Goal: Transaction & Acquisition: Purchase product/service

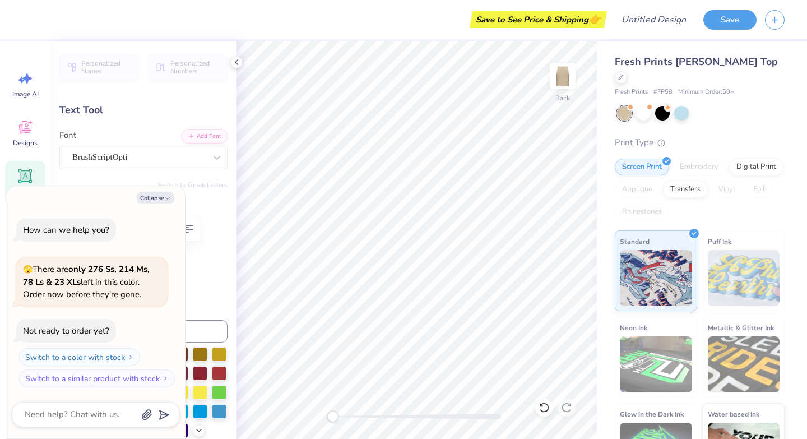
type textarea "x"
type textarea "CH"
type textarea "x"
type textarea "CHI"
type textarea "x"
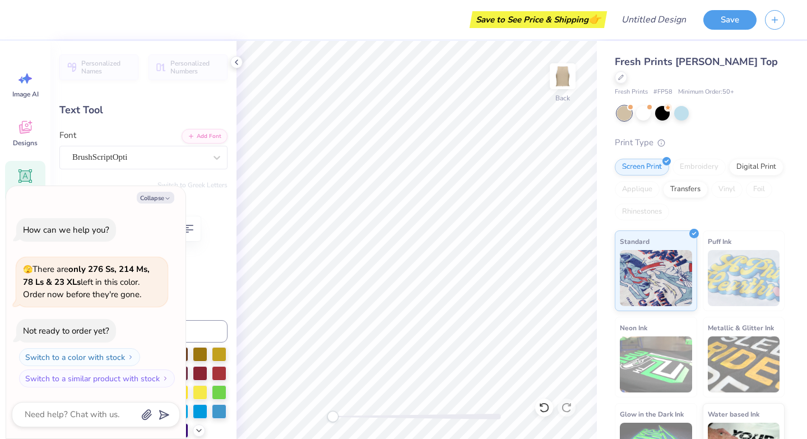
type textarea "C"
type textarea "x"
type textarea "Ch"
type textarea "x"
type textarea "Chi"
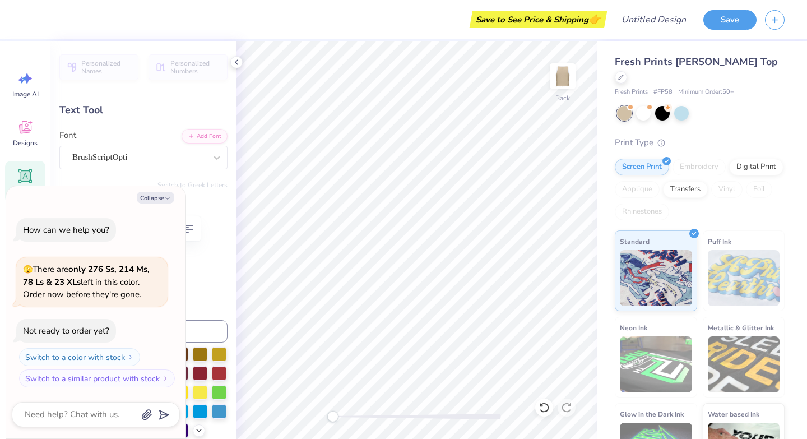
type textarea "x"
type input "3.79"
type input "1.65"
type input "7.88"
type textarea "x"
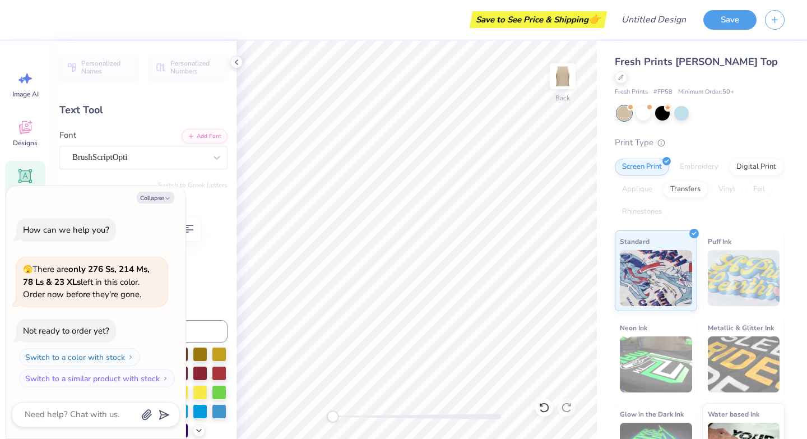
type textarea "O"
type textarea "x"
type textarea "Om"
type textarea "x"
type textarea "Ome"
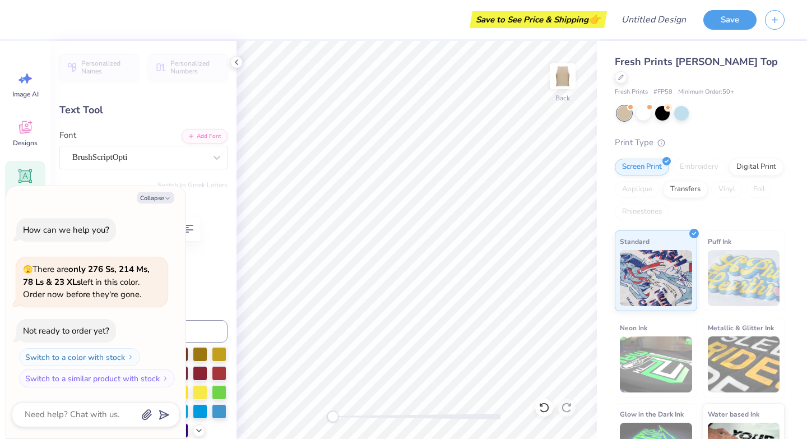
type textarea "x"
type textarea "Omeg"
type textarea "x"
type textarea "Omega"
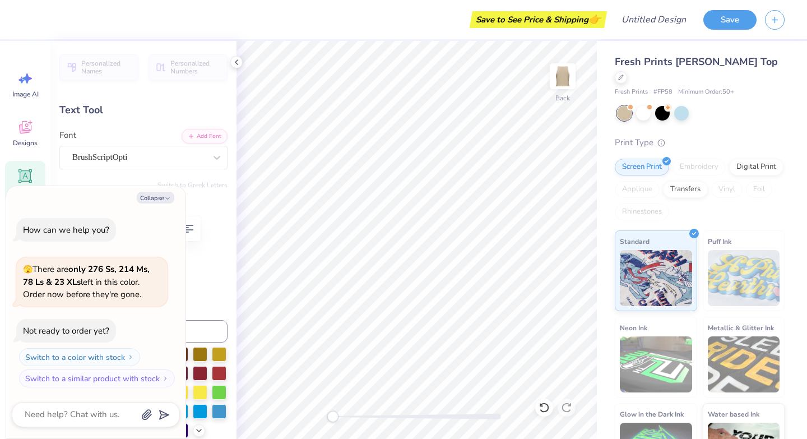
type textarea "x"
type input "0.0"
type textarea "x"
type input "4.32"
type input "1.66"
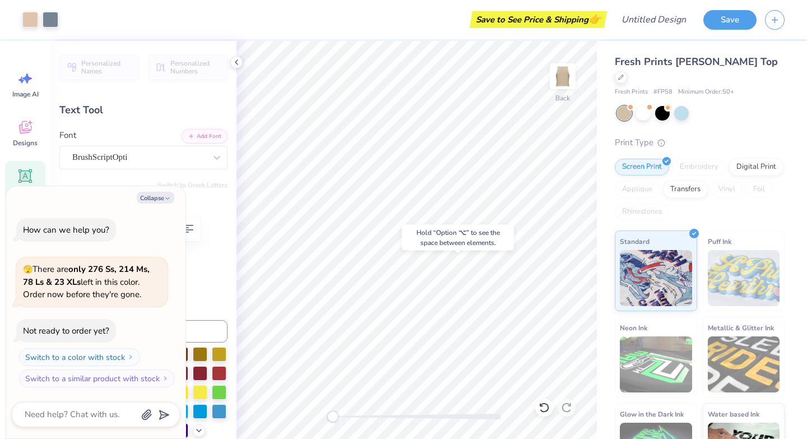
type input "7.84"
type textarea "x"
type input "-8.1"
type textarea "x"
type input "2.25"
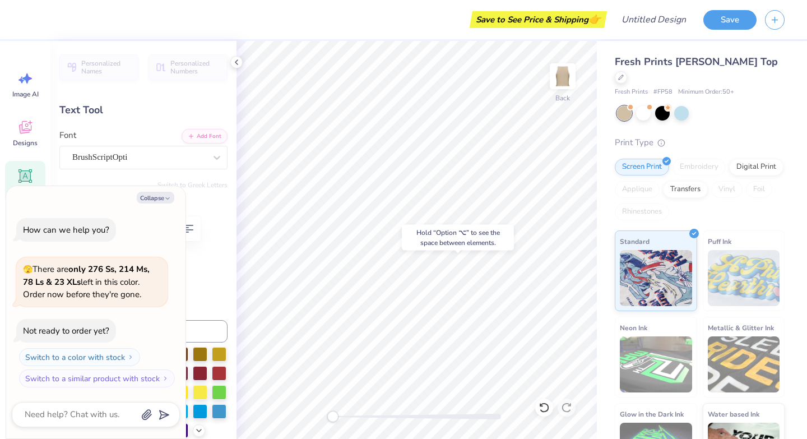
type input "6.80"
type textarea "x"
type input "1.41"
type input "0.57"
type input "9.01"
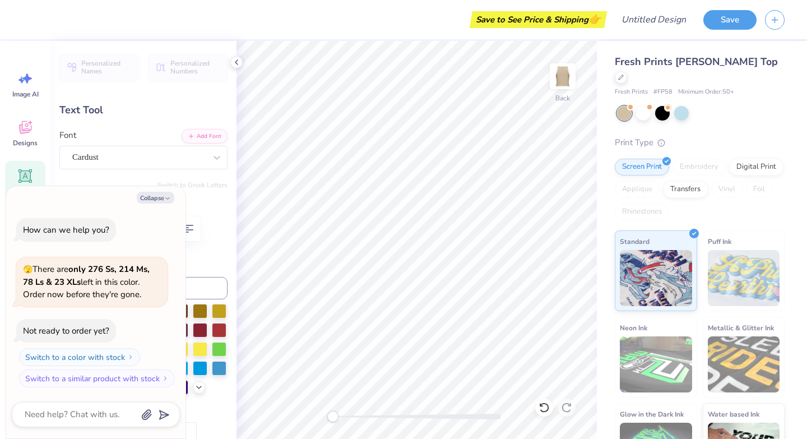
type input "0.0"
type textarea "x"
type input "2.81"
type input "0.48"
type input "9.42"
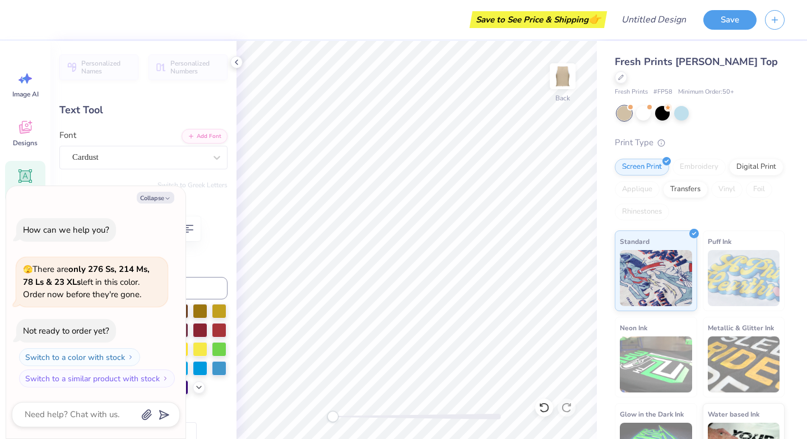
type textarea "x"
type input "1.47"
type input "0.51"
type input "8.49"
type textarea "x"
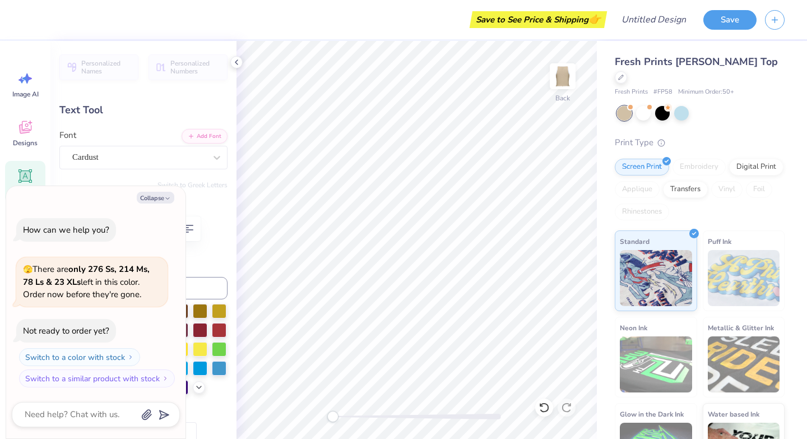
type textarea "W"
type textarea "x"
type textarea "WI"
type textarea "x"
type textarea "WIS"
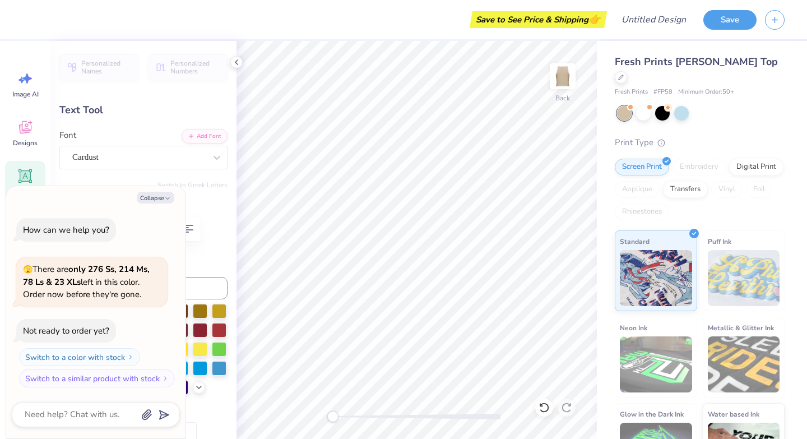
type textarea "x"
type textarea "WISH"
type textarea "x"
type input "1.41"
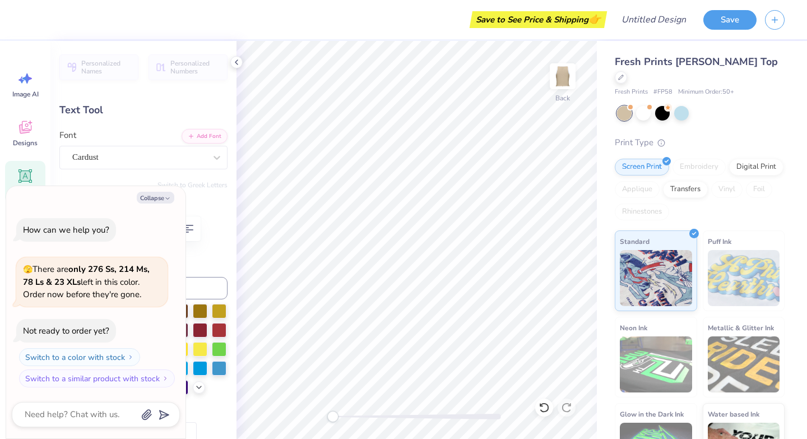
type input "0.57"
type input "9.01"
type textarea "x"
type textarea "W"
type textarea "x"
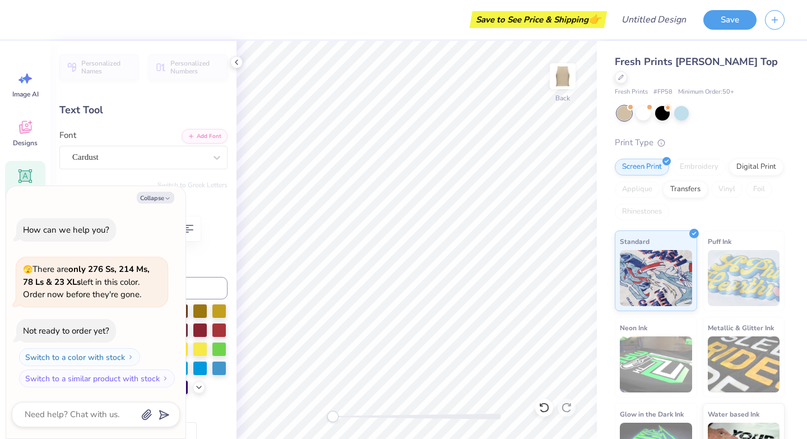
type textarea "WE"
type textarea "x"
type textarea "WEE"
type textarea "x"
type textarea "WEEK"
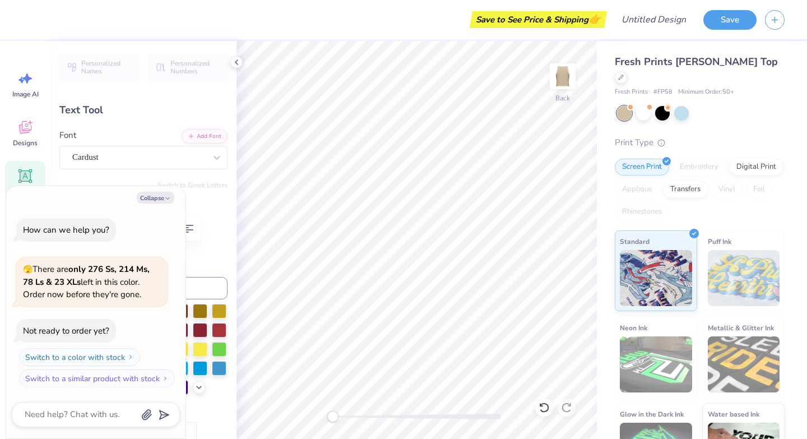
scroll to position [0, 1]
type textarea "x"
type input "0.36"
type input "0.52"
type input "9.15"
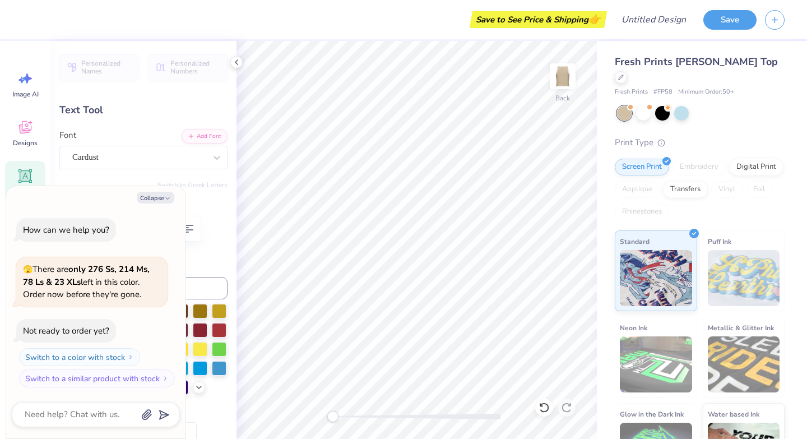
type textarea "x"
type textarea "2"
type textarea "x"
type textarea "202"
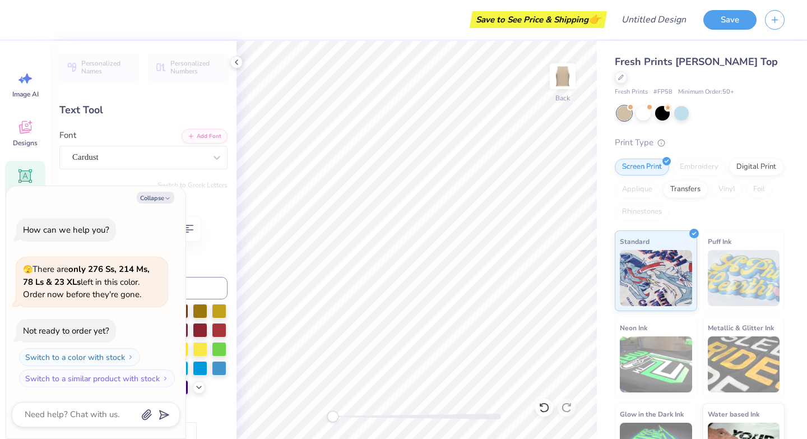
type textarea "x"
type textarea "2025"
type textarea "x"
type input "2.81"
type input "0.48"
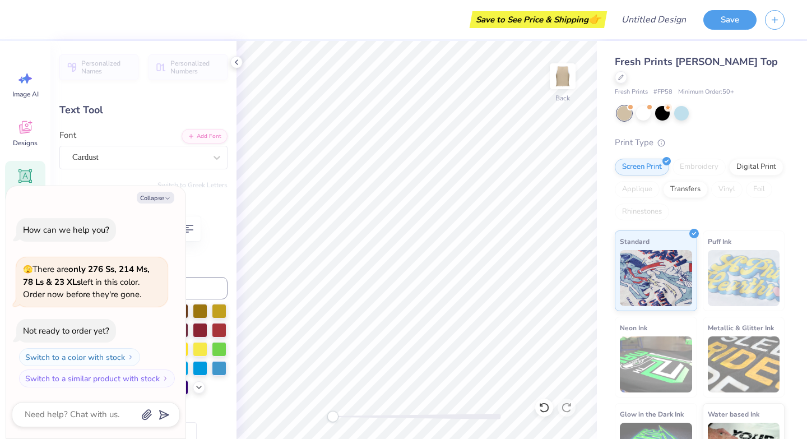
type input "9.42"
type textarea "x"
type input "1.25"
type input "0.49"
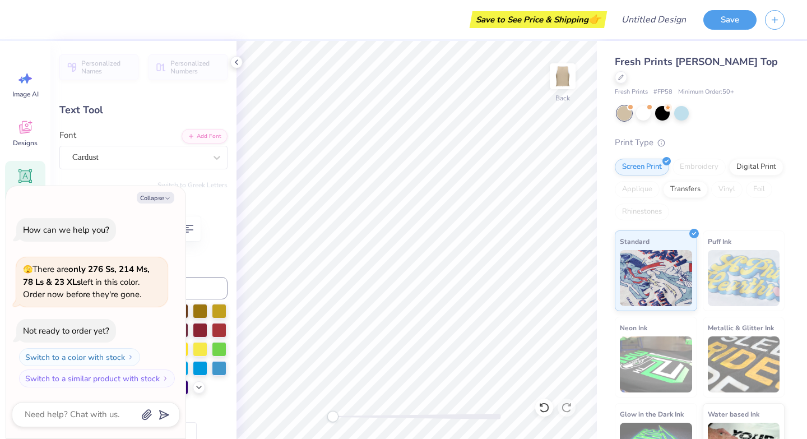
type input "9.16"
type textarea "x"
type textarea "FG2025"
type textarea "x"
type textarea "F2025"
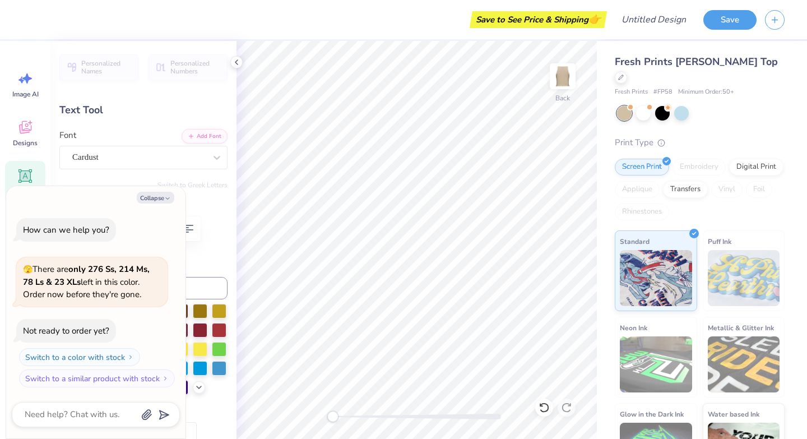
type textarea "x"
type textarea "FA2025"
type textarea "x"
type textarea "FAL2025"
type textarea "x"
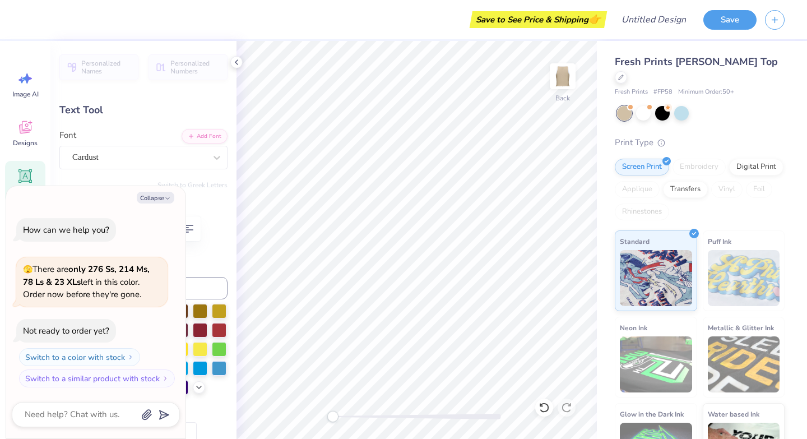
type textarea "FALL 2025"
type textarea "x"
type input "2.73"
type input "0.51"
type input "9.64"
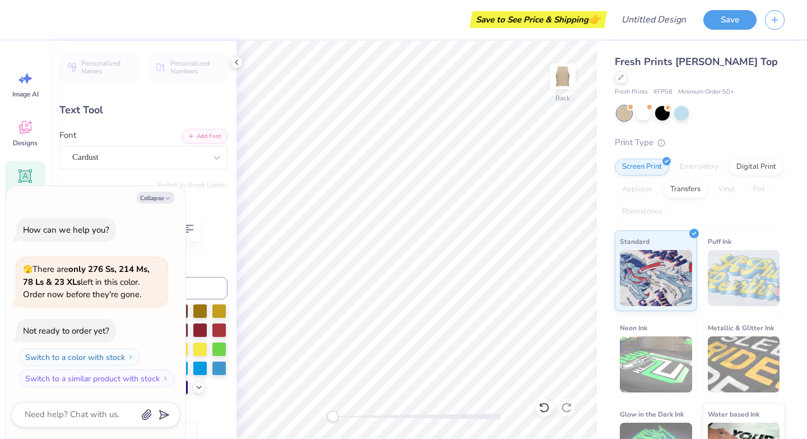
type textarea "x"
type input "1.40"
type input "9.04"
type textarea "x"
type input "2.73"
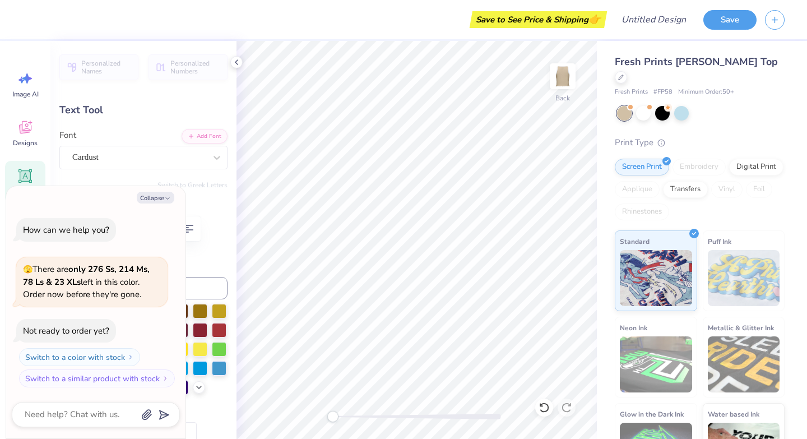
type input "9.82"
type textarea "x"
type textarea "FALL\ 2025"
type textarea "x"
type textarea "FALL 2025"
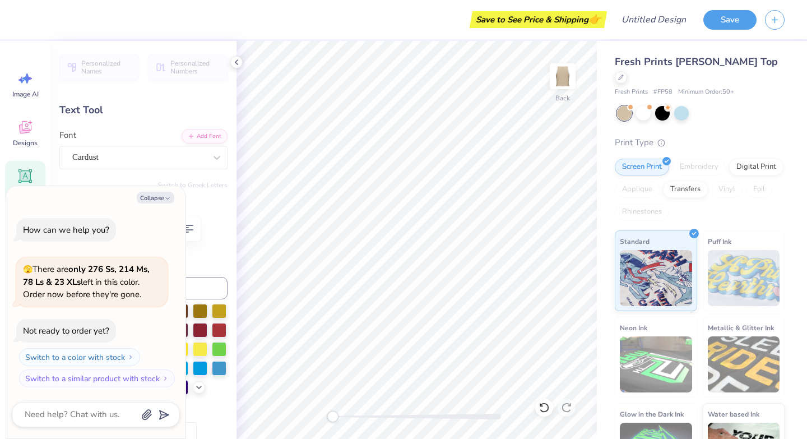
type textarea "x"
type textarea "FALL 2025"
type textarea "x"
type textarea "FALL 2025"
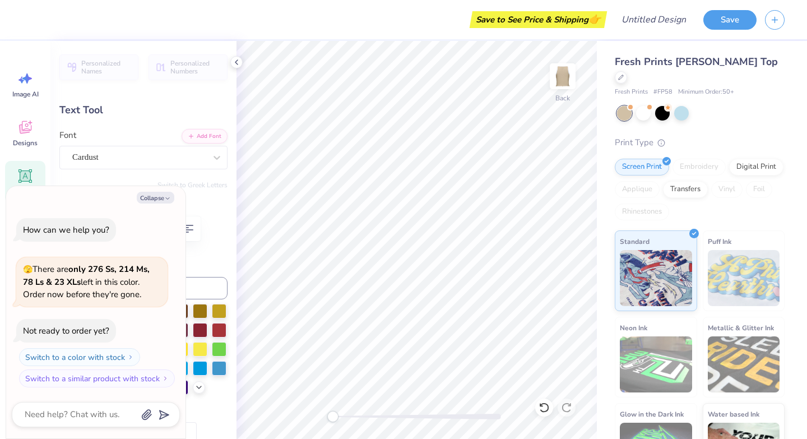
type textarea "x"
type textarea "FALL"
type textarea "x"
type textarea "FALL"
type textarea "x"
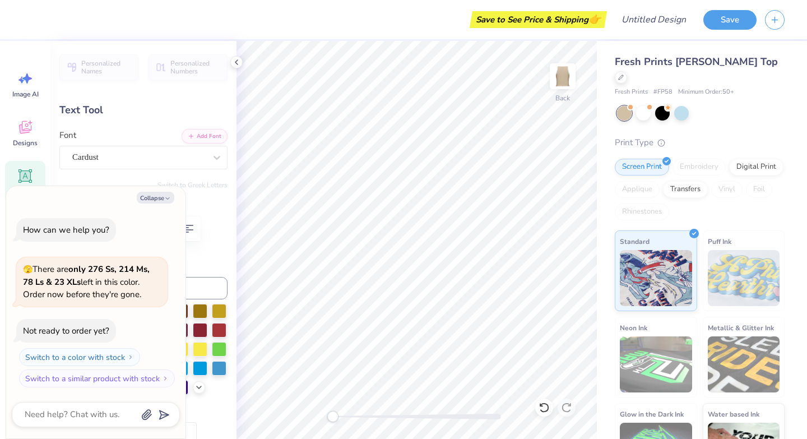
type textarea "FAL"
type textarea "x"
type textarea "F"
type textarea "x"
type textarea "E"
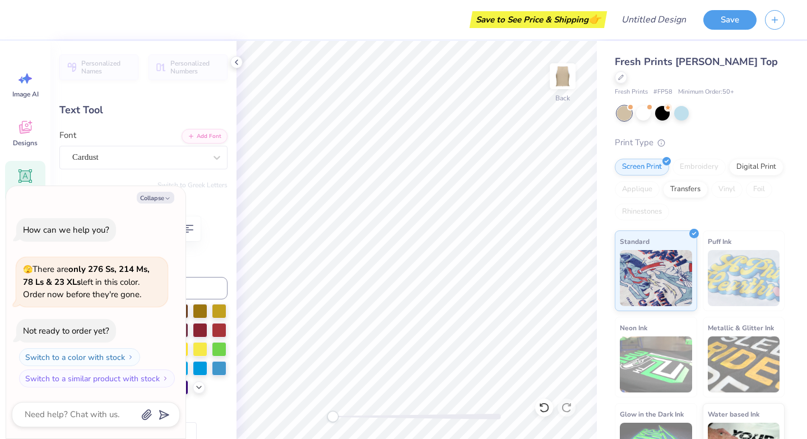
type textarea "x"
type textarea "W"
type textarea "x"
type textarea "WI"
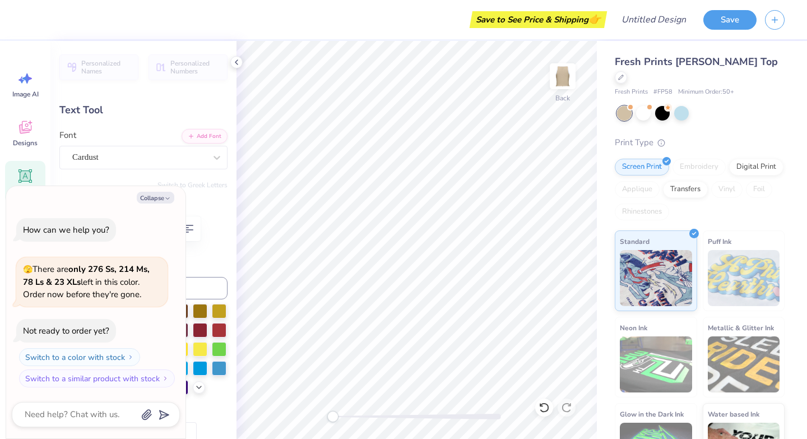
type textarea "x"
type textarea "WIS"
type textarea "x"
type textarea "WISH"
type textarea "x"
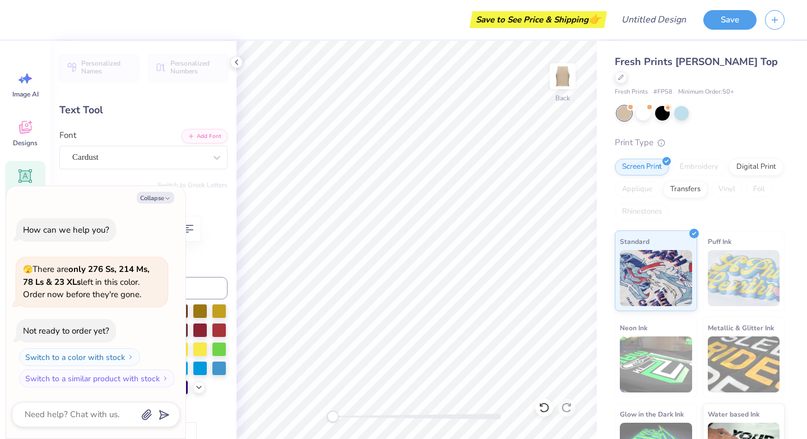
type textarea "WISH"
type textarea "x"
type textarea "WISH W"
type textarea "x"
type textarea "WISH WE"
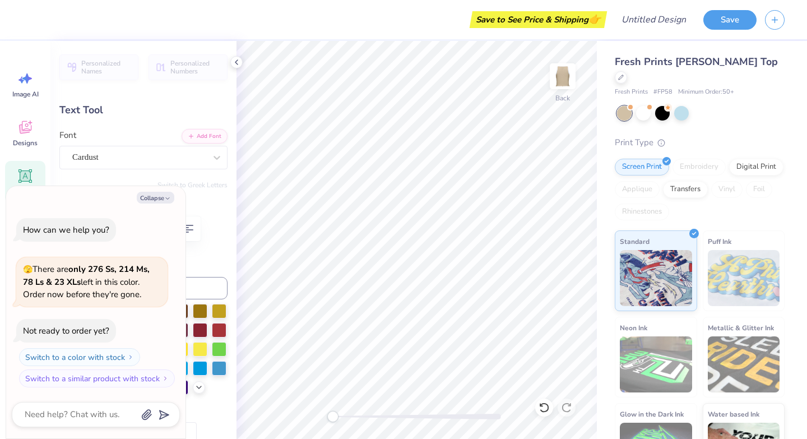
type textarea "x"
type textarea "WISH WEEK"
type textarea "x"
type input "3.04"
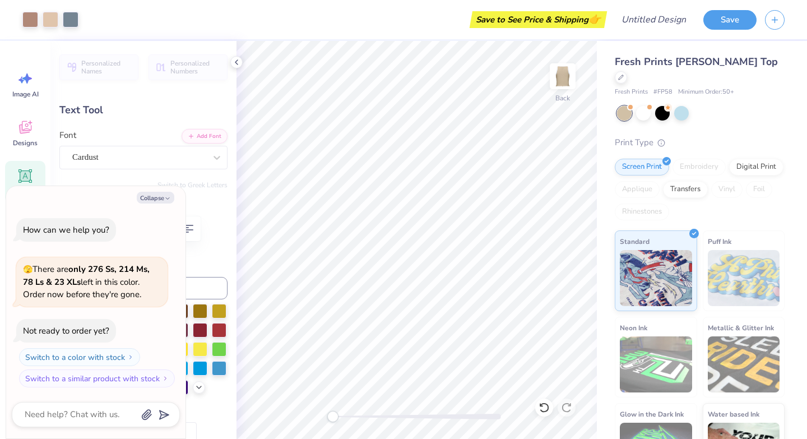
type input "0.57"
type input "9.78"
type textarea "x"
type input "1.42"
type input "8.46"
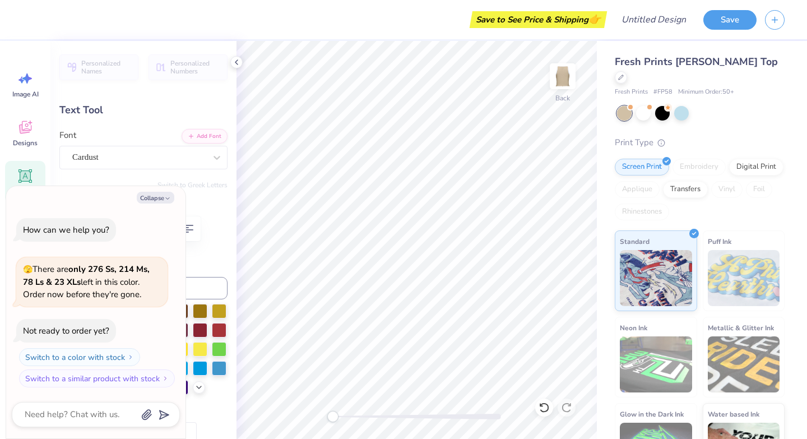
type textarea "x"
type textarea "F"
type textarea "x"
type textarea "Fa"
type textarea "x"
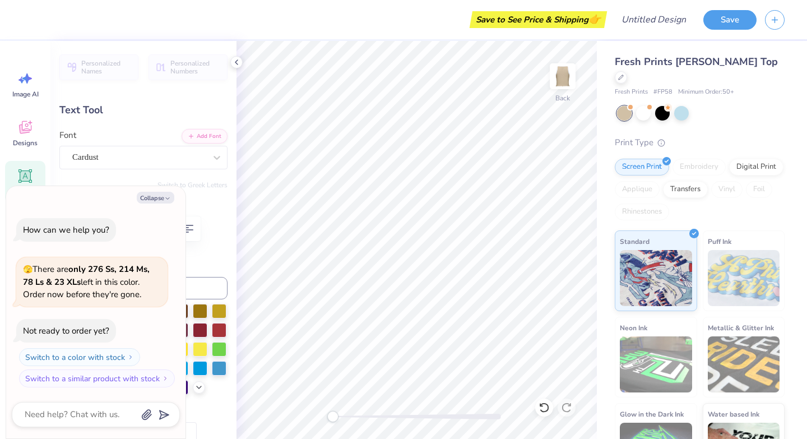
type textarea "Fall"
type textarea "x"
type textarea "Fal"
type textarea "x"
type textarea "F"
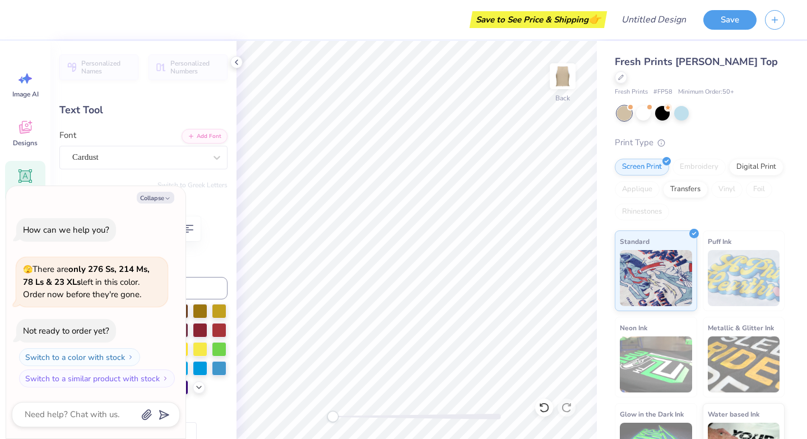
type textarea "x"
type textarea "FA"
type textarea "x"
type textarea "FALL"
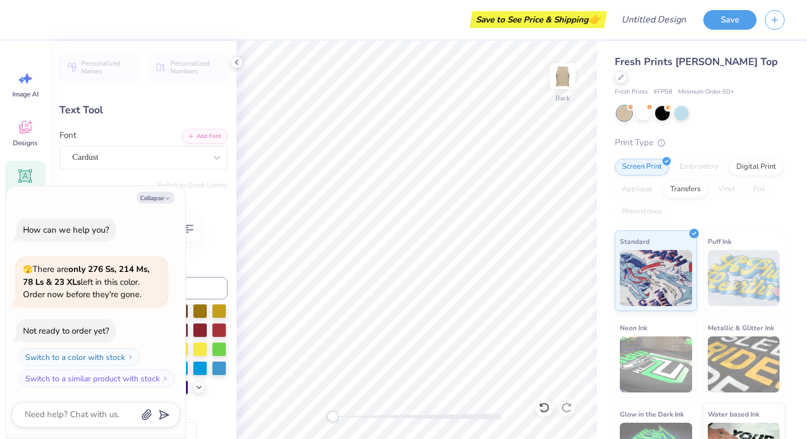
type textarea "x"
type input "1.40"
type input "0.51"
type input "9.04"
type textarea "x"
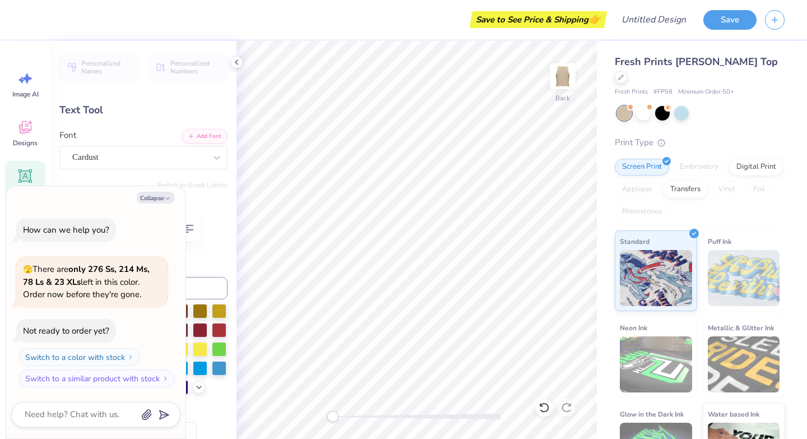
type textarea "@"
type textarea "x"
type textarea "2"
type textarea "x"
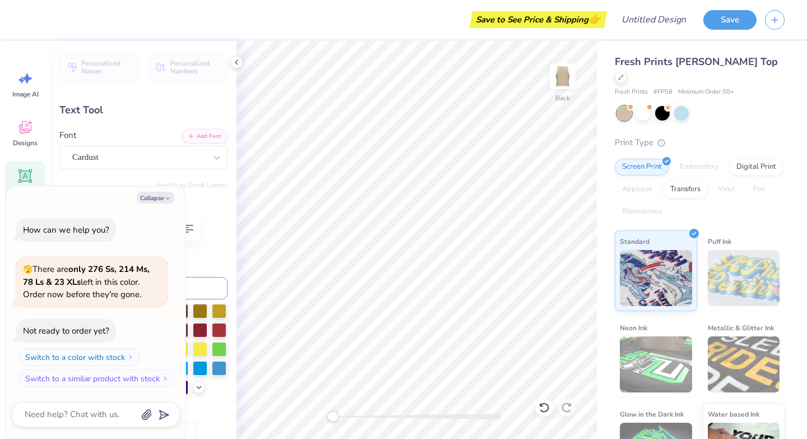
type textarea "202"
type textarea "x"
type textarea "2025"
click at [291, 34] on div "Save to See Price & Shipping 👉" at bounding box center [317, 19] width 573 height 39
type textarea "x"
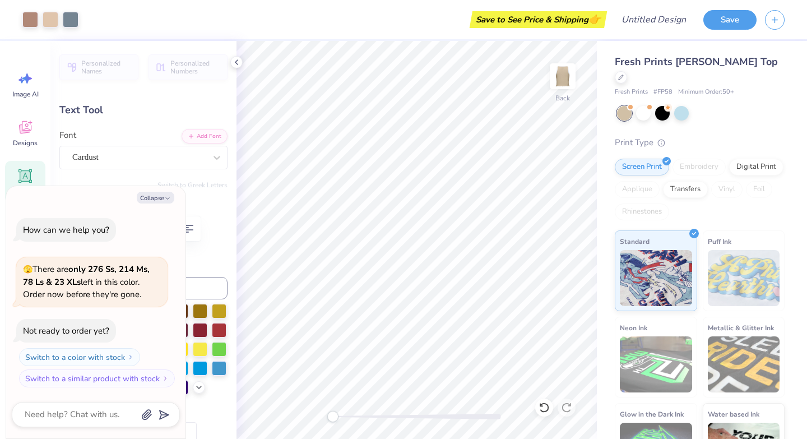
type input "1.25"
type input "0.49"
type input "9.05"
click at [664, 105] on div at bounding box center [662, 112] width 15 height 15
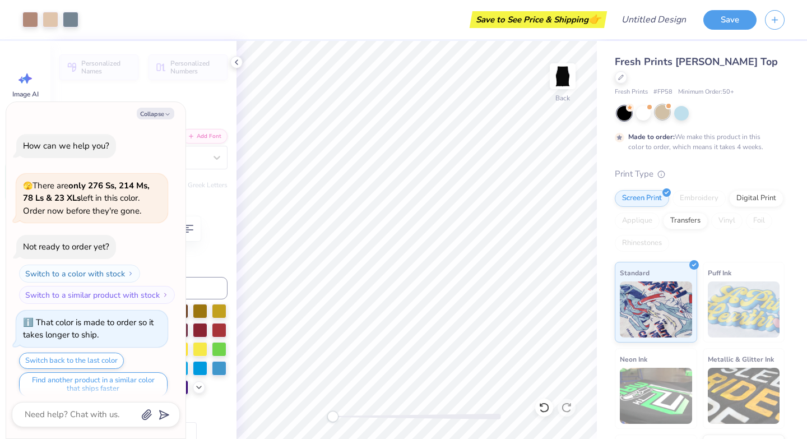
scroll to position [9, 0]
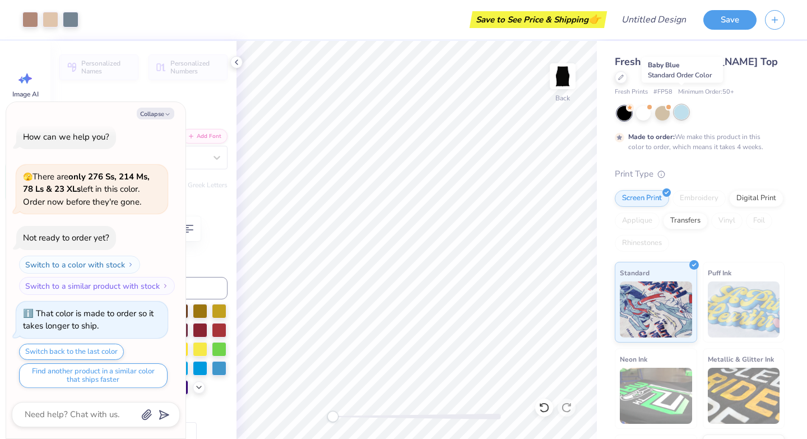
click at [681, 105] on div at bounding box center [681, 112] width 15 height 15
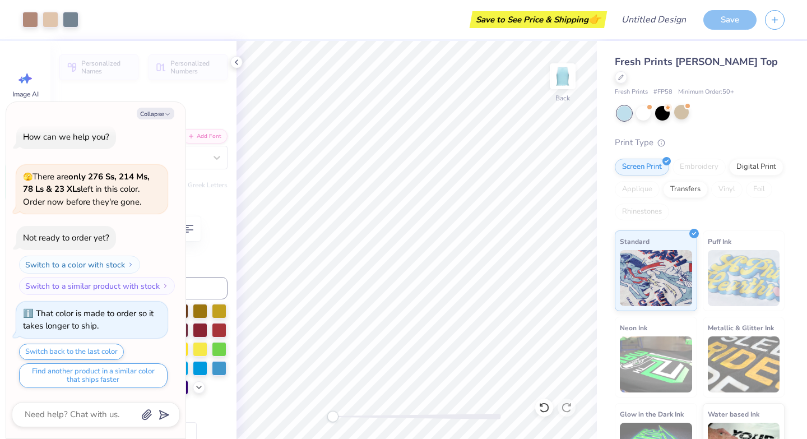
scroll to position [65, 0]
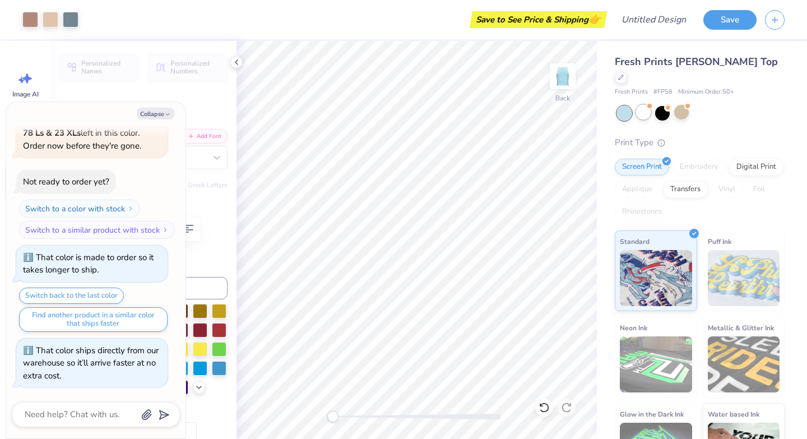
click at [638, 105] on div at bounding box center [643, 112] width 15 height 15
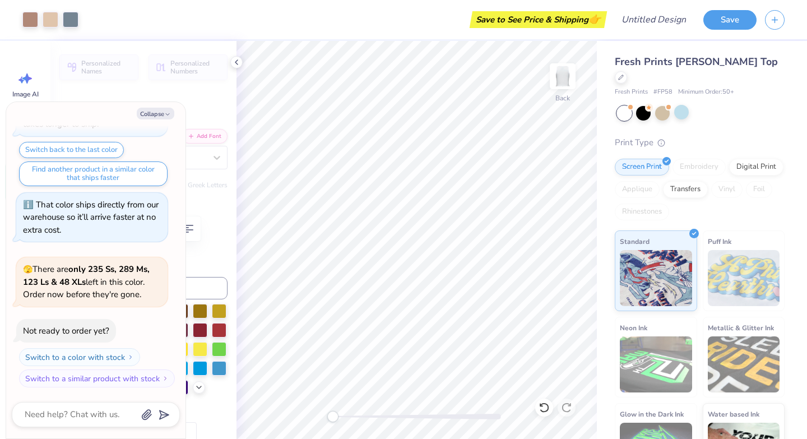
type textarea "x"
type input "3.04"
type input "0.57"
type input "9.55"
click at [623, 73] on icon at bounding box center [621, 76] width 6 height 6
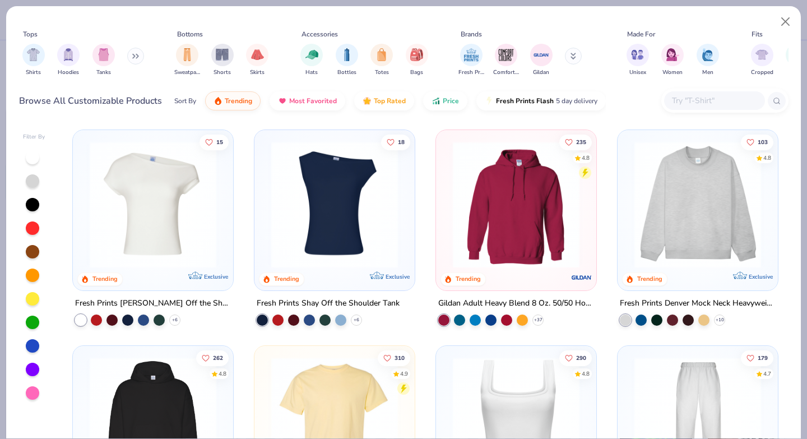
scroll to position [282, 0]
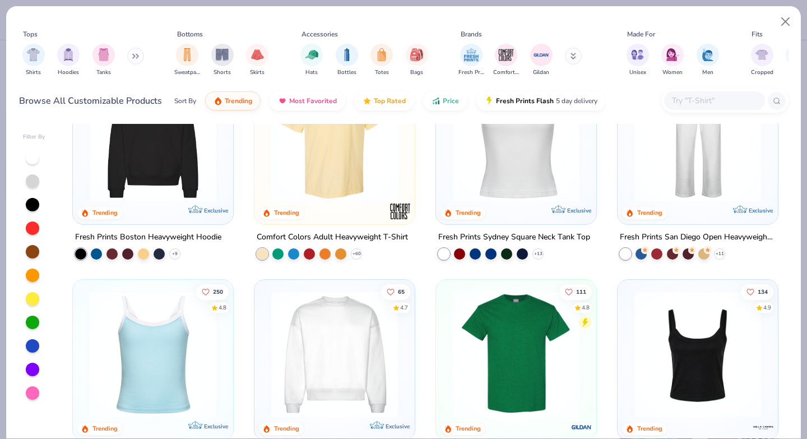
click at [312, 167] on div "15 Trending Exclusive Fresh Prints [PERSON_NAME] Off the Shoulder Top + 6 18 Tr…" at bounding box center [425, 281] width 726 height 314
click at [128, 167] on img at bounding box center [59, 138] width 138 height 127
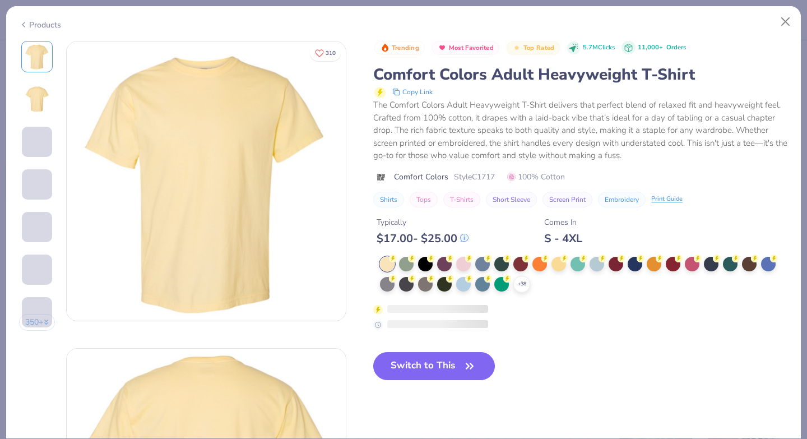
type textarea "x"
click at [464, 283] on div at bounding box center [463, 283] width 15 height 15
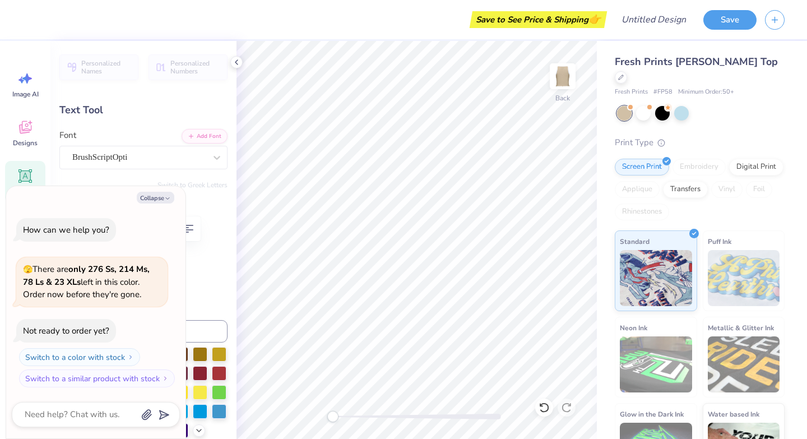
click at [751, 89] on div "Fresh Prints Sasha Crop Top Fresh Prints # FP58 Minimum Order: 50 + Print Type …" at bounding box center [699, 268] width 170 height 429
type textarea "x"
type input "0.0"
click at [627, 70] on div at bounding box center [620, 76] width 12 height 12
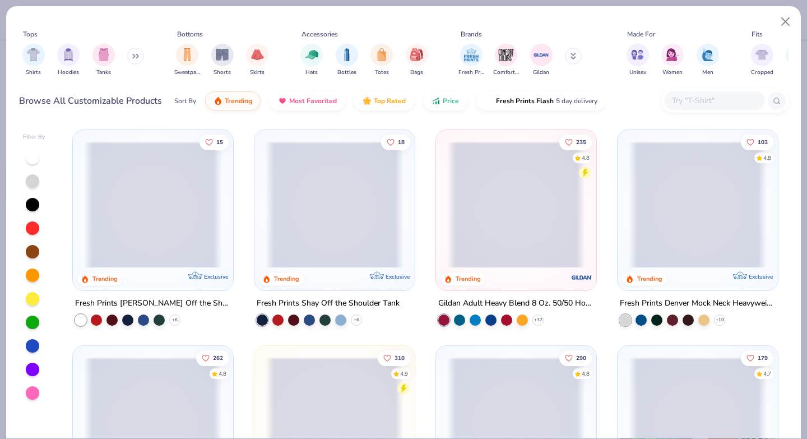
type textarea "x"
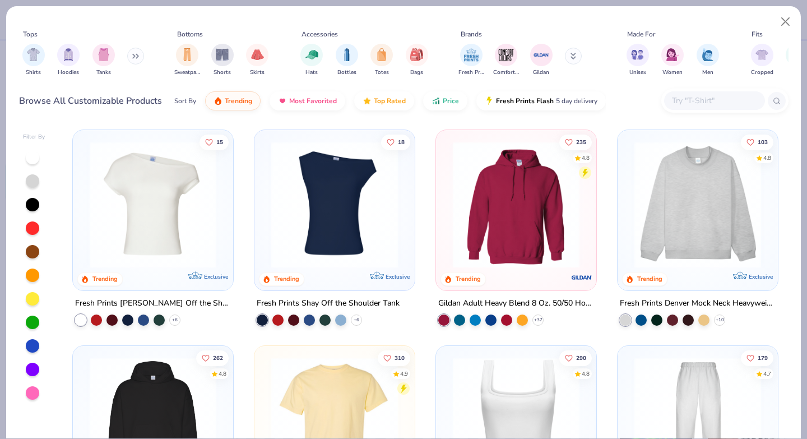
scroll to position [142, 0]
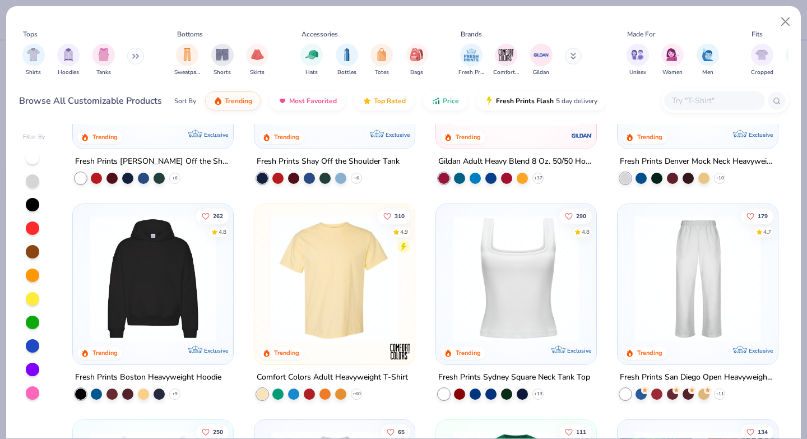
click at [352, 307] on img at bounding box center [335, 278] width 138 height 127
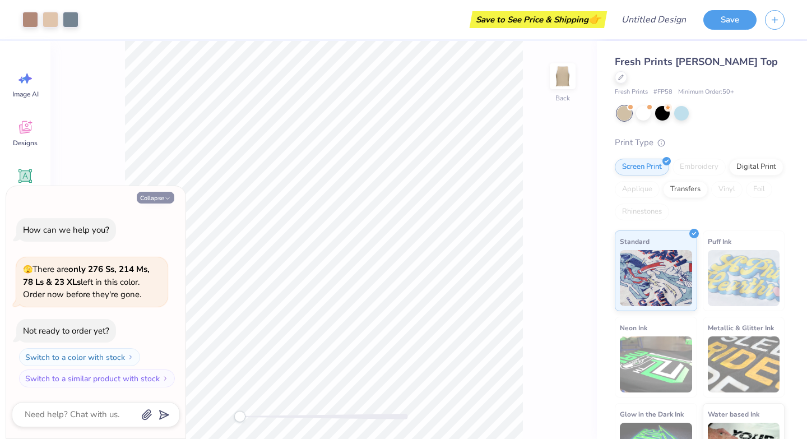
click at [155, 197] on button "Collapse" at bounding box center [156, 198] width 38 height 12
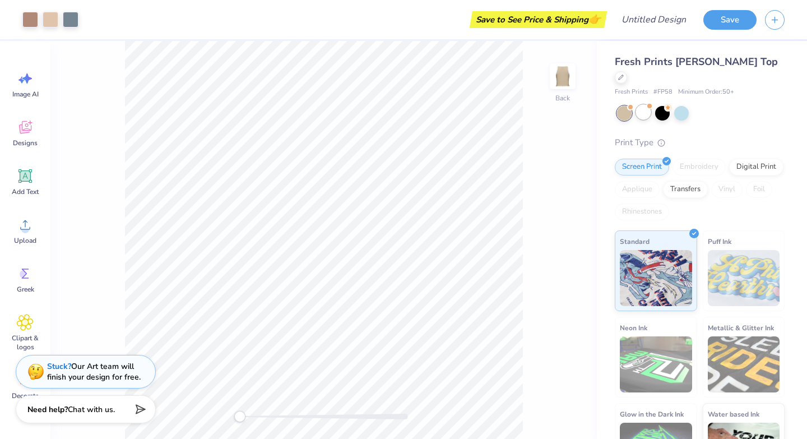
click at [642, 105] on div at bounding box center [643, 112] width 15 height 15
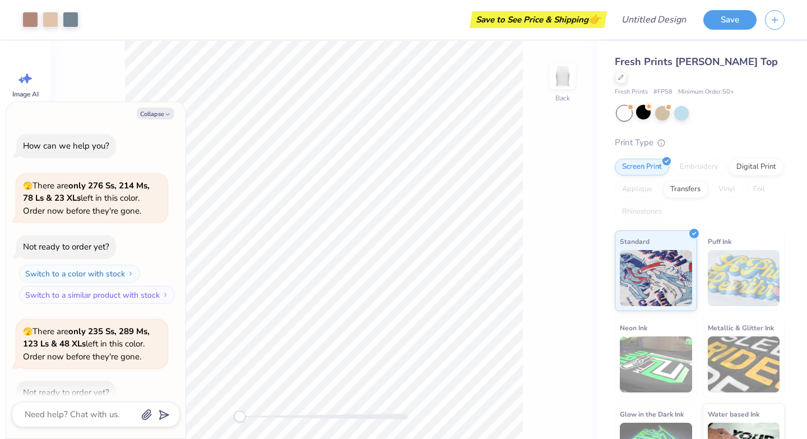
scroll to position [62, 0]
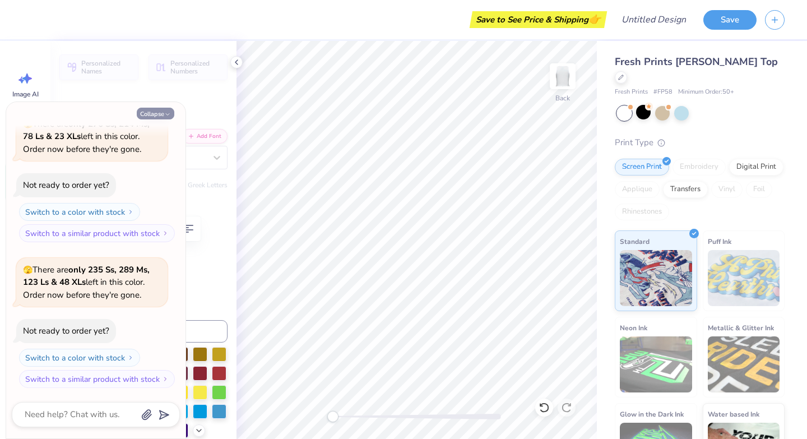
click at [160, 110] on button "Collapse" at bounding box center [156, 114] width 38 height 12
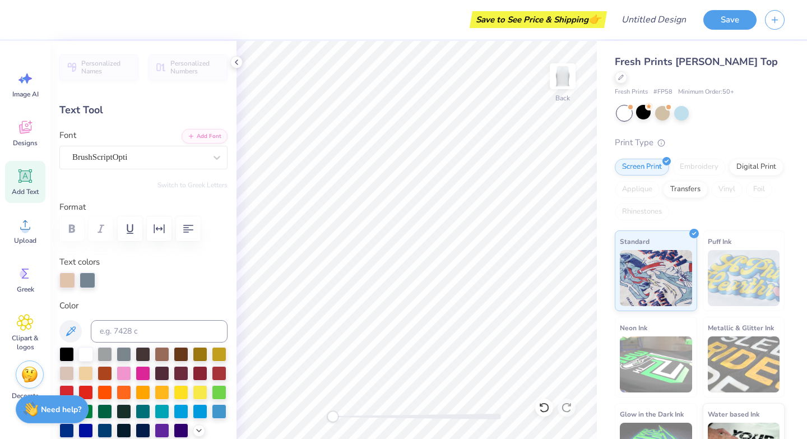
type textarea "x"
type input "0.0"
type input "3.79"
type input "1.65"
type input "7.78"
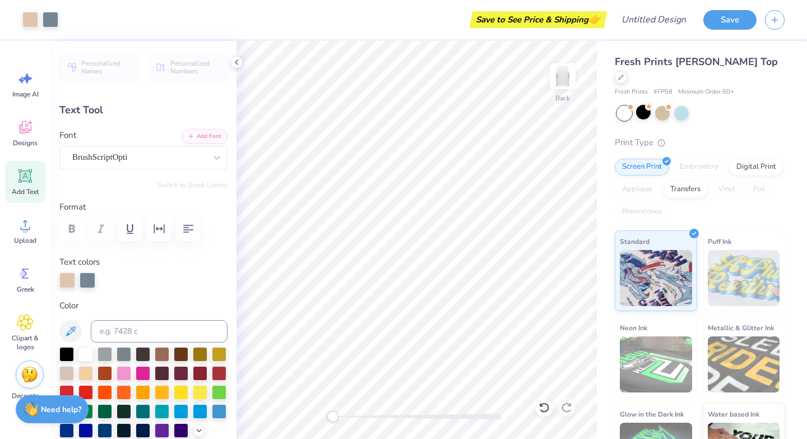
type input "-8.1"
type textarea "Omega"
type input "4.27"
type input "1.72"
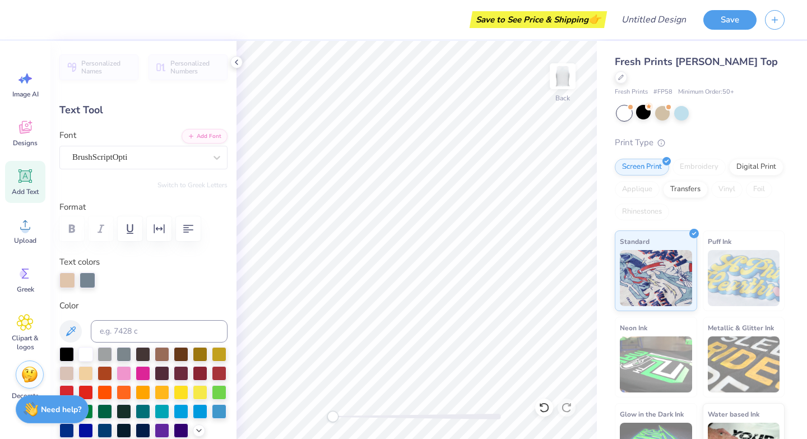
type input "6.74"
type textarea "Chi"
type input "0.0"
type input "2.25"
type input "1.66"
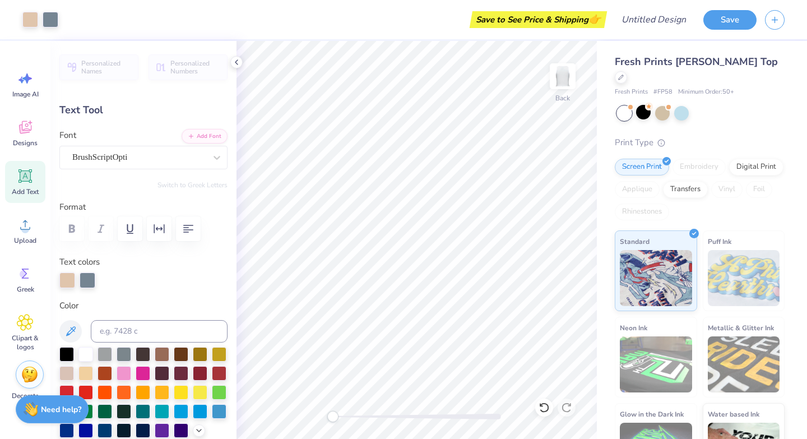
type input "6.69"
type input "0.0"
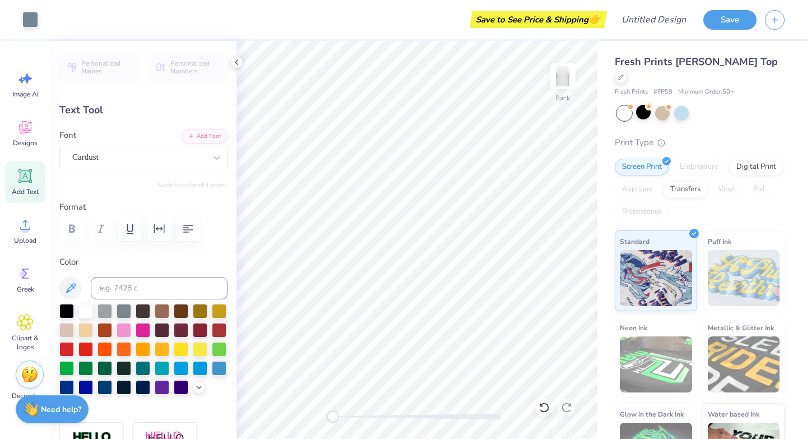
type input "1.47"
type input "0.51"
type input "8.38"
type textarea "FALL"
type input "1.41"
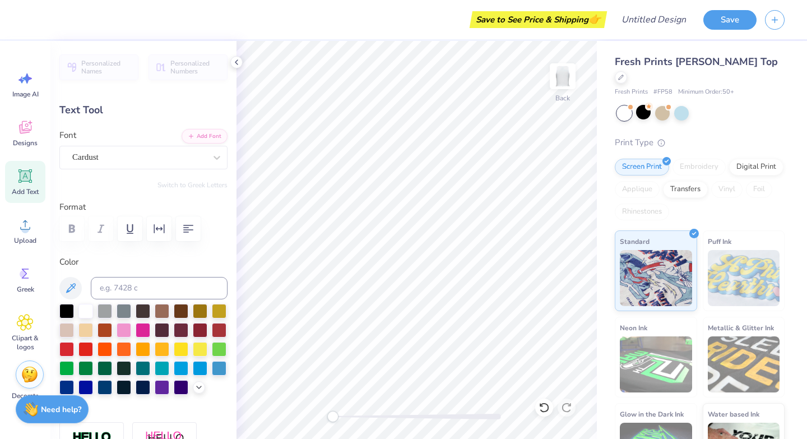
type input "0.57"
type input "8.90"
type textarea "WEEK"
type input "0.36"
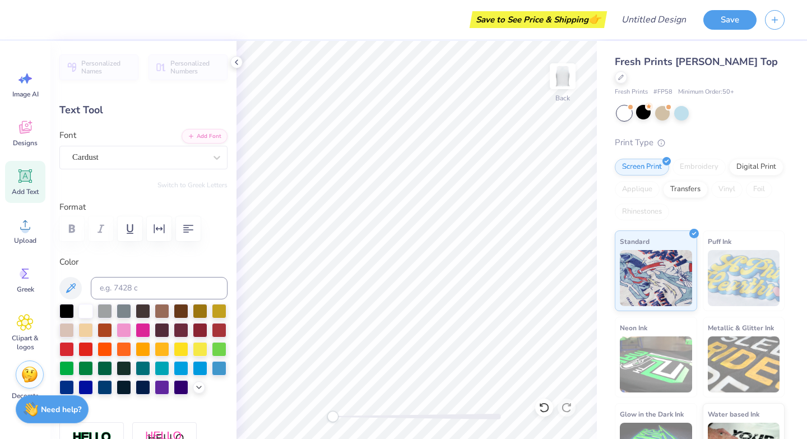
type input "0.52"
type input "9.04"
type input "2.81"
type input "0.48"
type input "9.31"
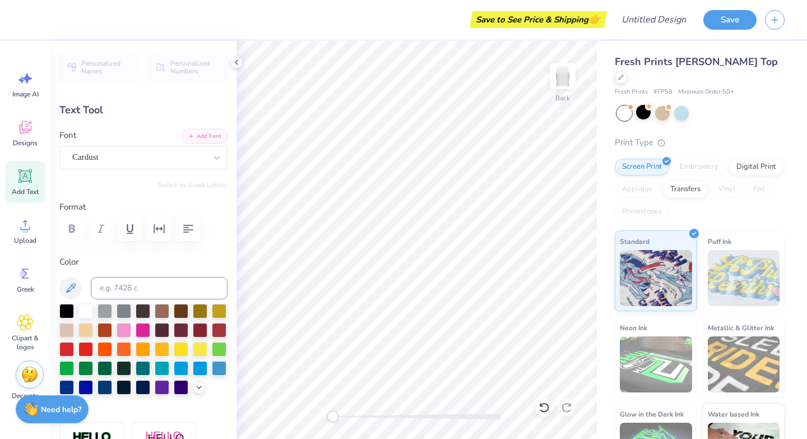
scroll to position [0, 2]
type textarea "WISH WEEK"
type input "1.40"
type input "0.51"
type input "8.93"
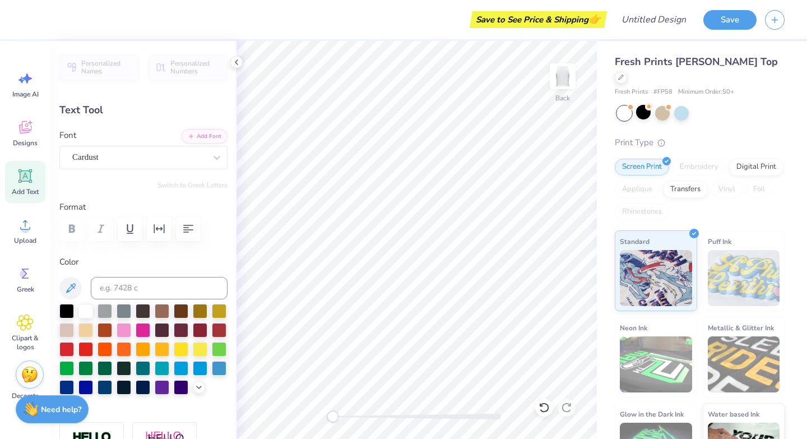
type textarea "2025"
type input "2.69"
type input "0.50"
type input "9.29"
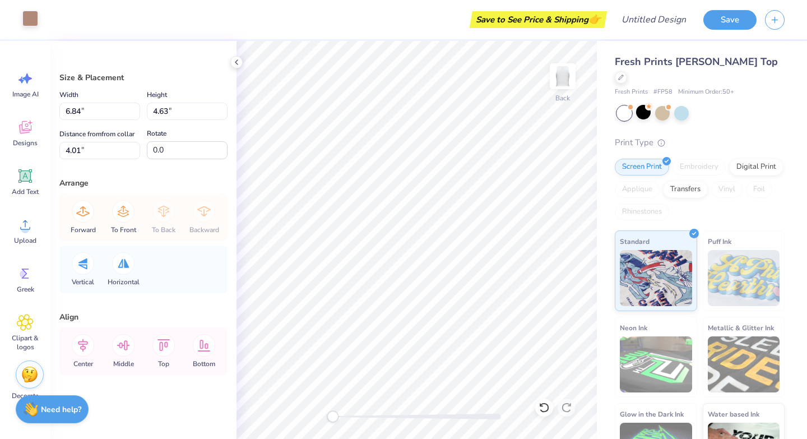
click at [31, 16] on div at bounding box center [30, 19] width 16 height 16
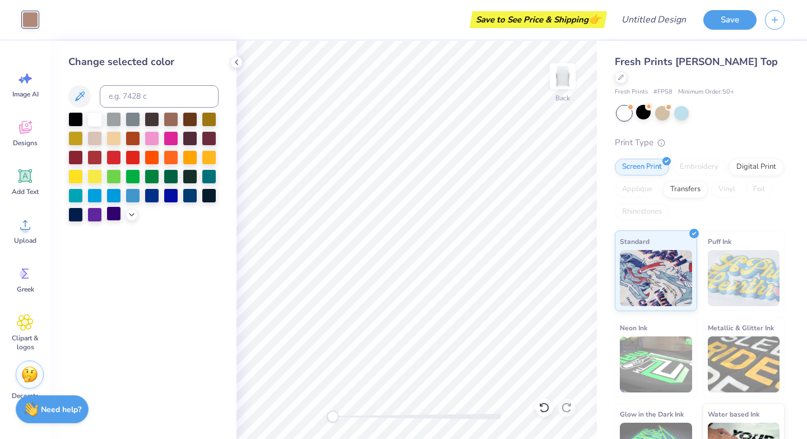
click at [114, 208] on div at bounding box center [113, 213] width 15 height 15
click at [188, 198] on div at bounding box center [190, 194] width 15 height 15
click at [80, 215] on div at bounding box center [75, 213] width 15 height 15
click at [137, 119] on div at bounding box center [132, 118] width 15 height 15
click at [173, 118] on div at bounding box center [171, 118] width 15 height 15
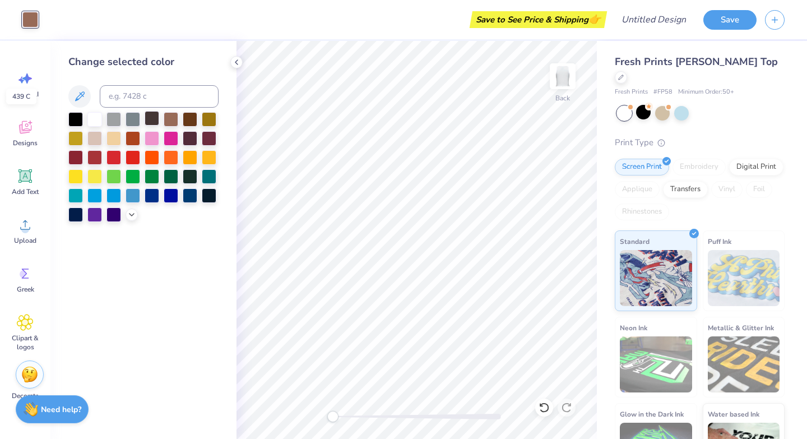
click at [155, 121] on div at bounding box center [152, 118] width 15 height 15
click at [171, 121] on div at bounding box center [171, 118] width 15 height 15
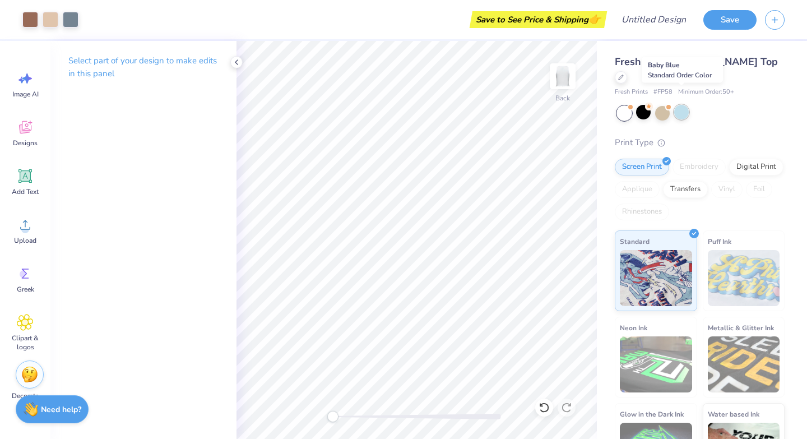
click at [683, 105] on div at bounding box center [681, 112] width 15 height 15
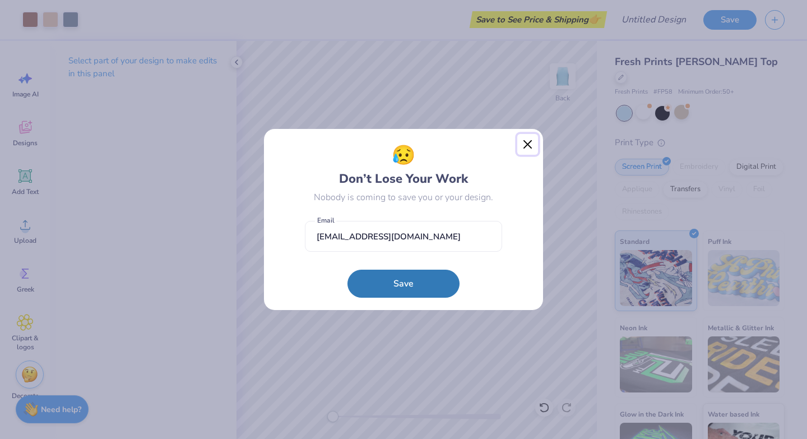
click at [531, 146] on button "Close" at bounding box center [527, 144] width 21 height 21
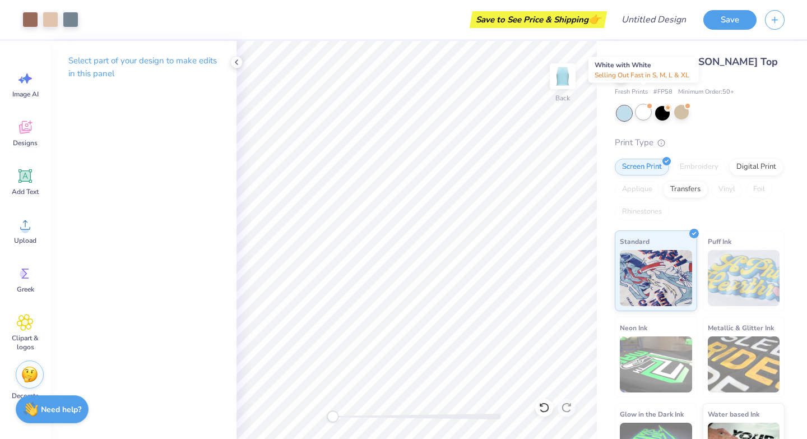
click at [641, 105] on div at bounding box center [643, 112] width 15 height 15
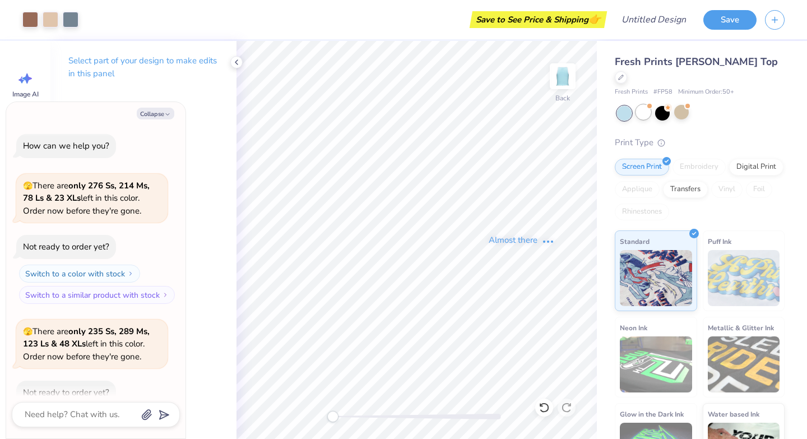
scroll to position [207, 0]
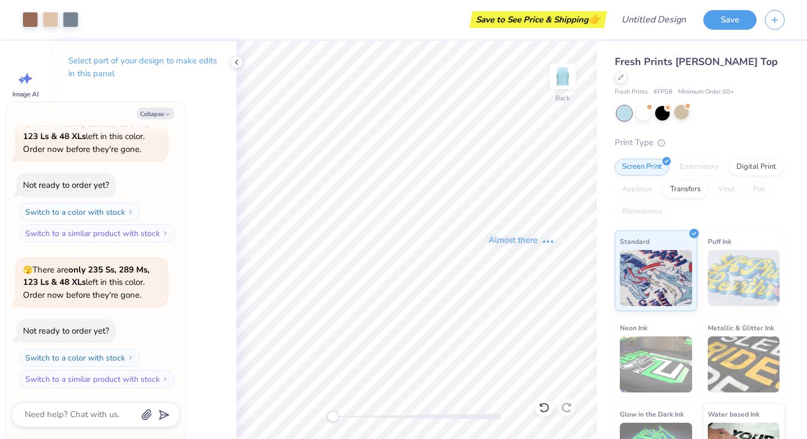
click at [731, 111] on div "Fresh Prints Sasha Crop Top Fresh Prints # FP58 Minimum Order: 50 + Print Type …" at bounding box center [699, 268] width 170 height 429
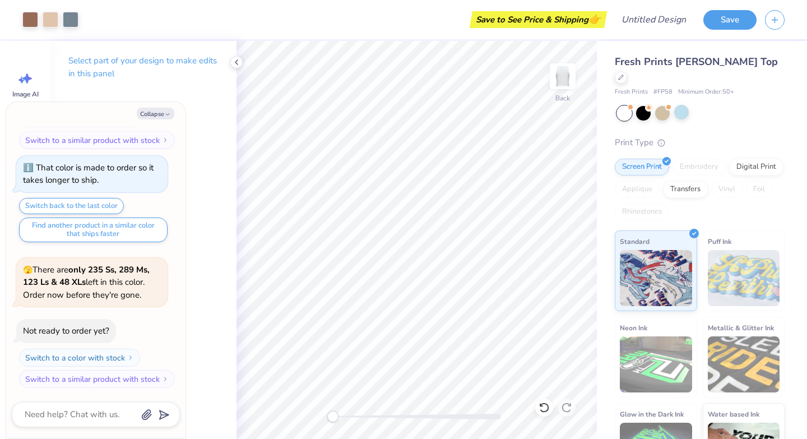
click at [622, 106] on div at bounding box center [624, 113] width 15 height 15
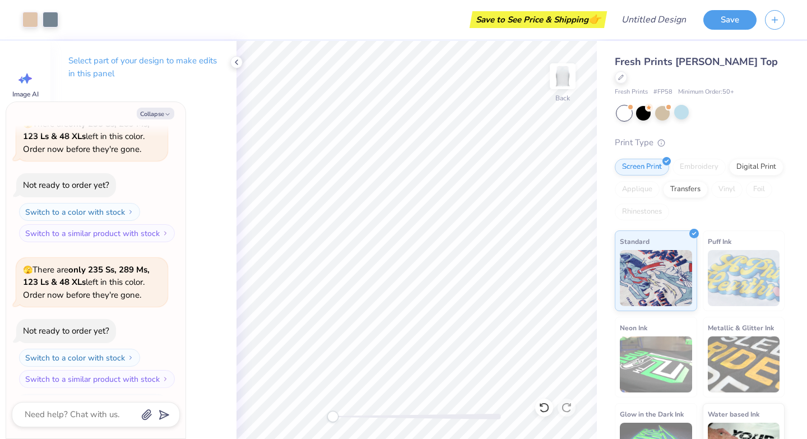
scroll to position [648, 0]
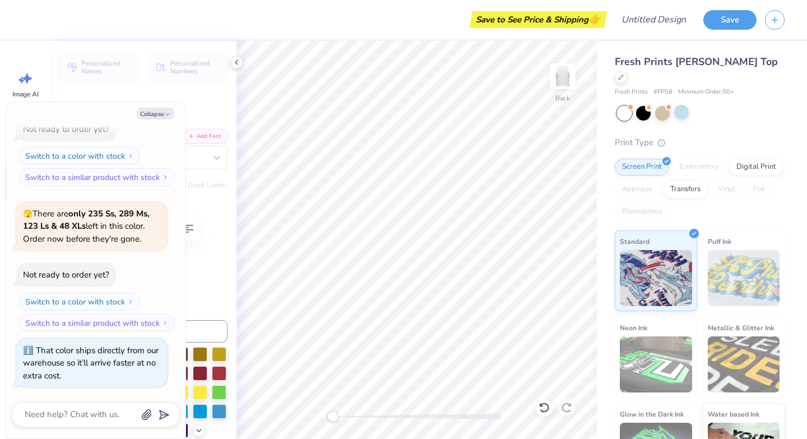
type textarea "x"
type input "4.32"
type input "7.74"
type textarea "x"
type input "2.69"
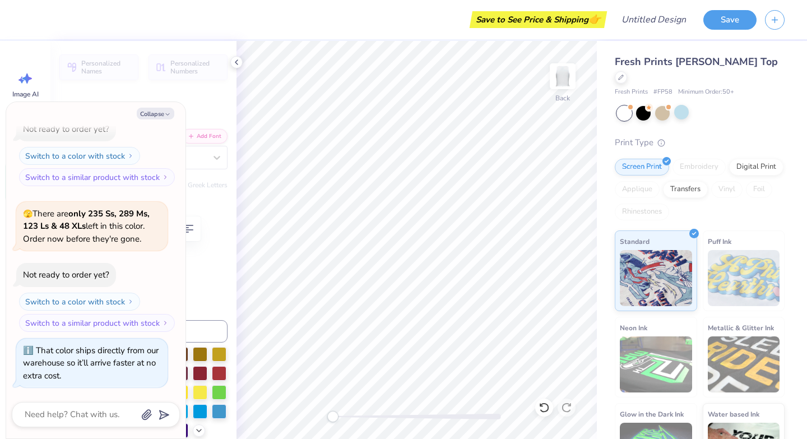
type input "0.50"
type input "9.43"
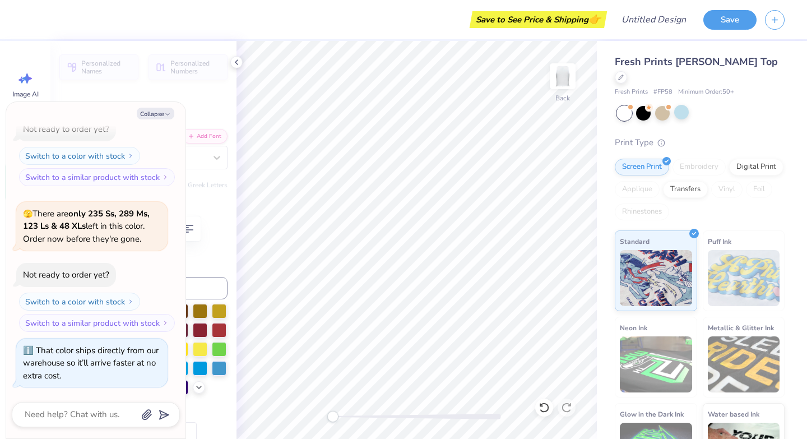
type input "0.0"
type textarea "x"
type input "1.25"
type input "8.39"
type textarea "x"
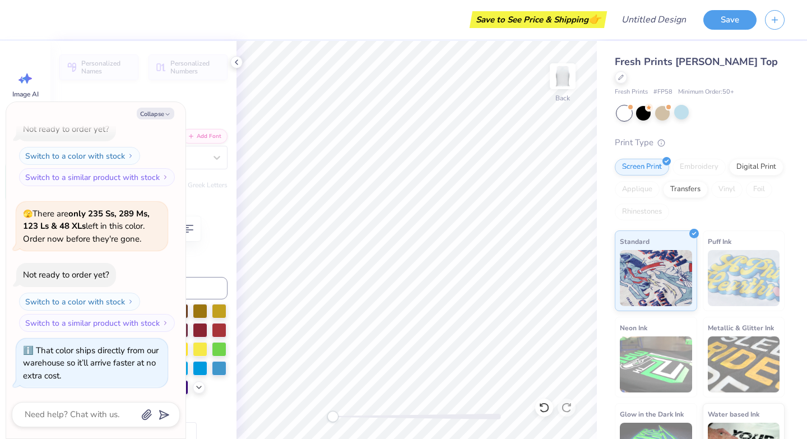
type input "0.49"
type input "8.94"
type textarea "x"
type input "0.50"
type input "5.36"
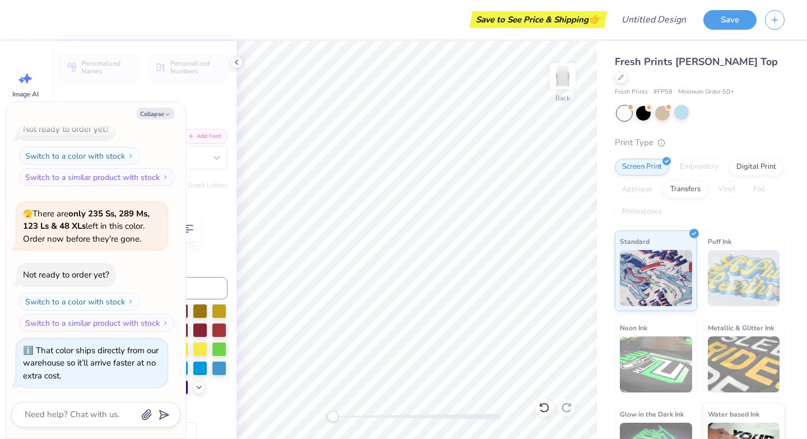
type textarea "x"
type input "2.69"
type input "5.86"
type textarea "x"
type input "4.32"
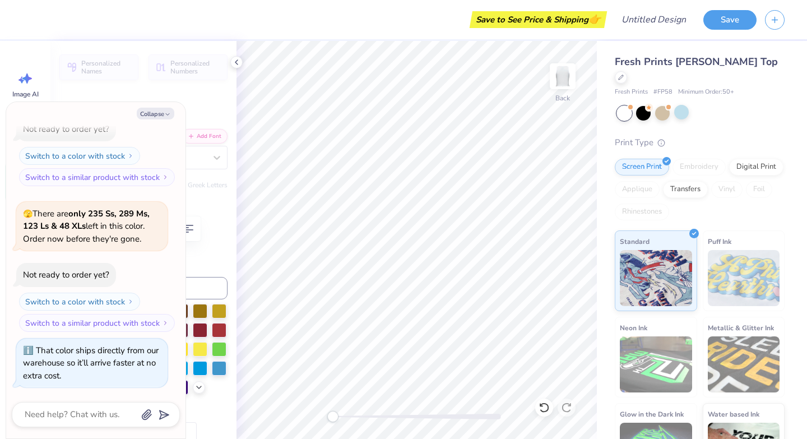
type input "1.66"
type input "3.73"
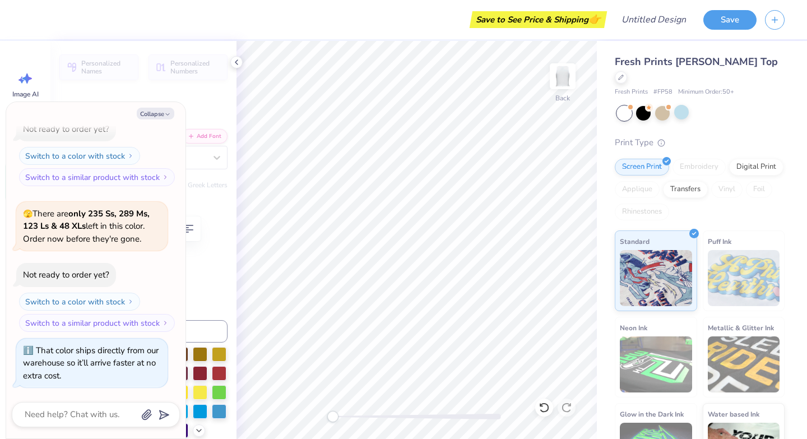
type input "-8.1"
type textarea "x"
type input "2.25"
type input "2.35"
type textarea "x"
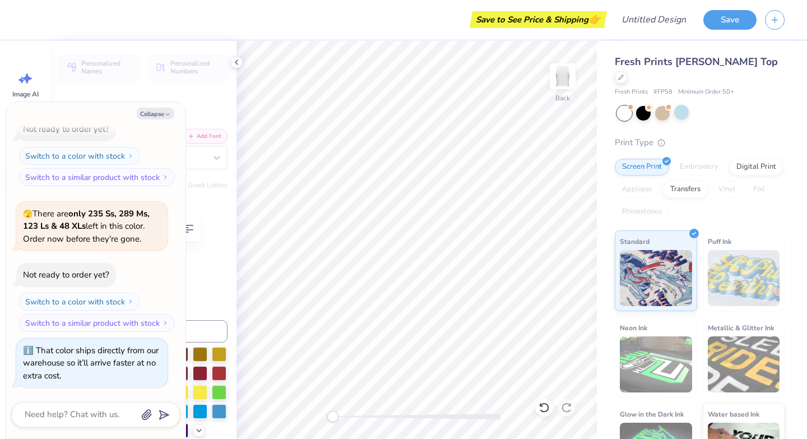
type textarea "X"
type textarea "x"
paste textarea
type textarea "X"
paste textarea
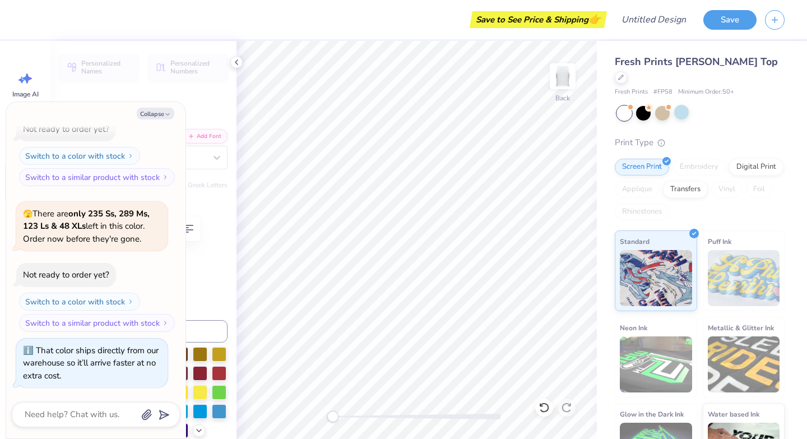
type textarea "x"
type textarea "X"
type textarea "x"
type input "0.0"
type textarea "x"
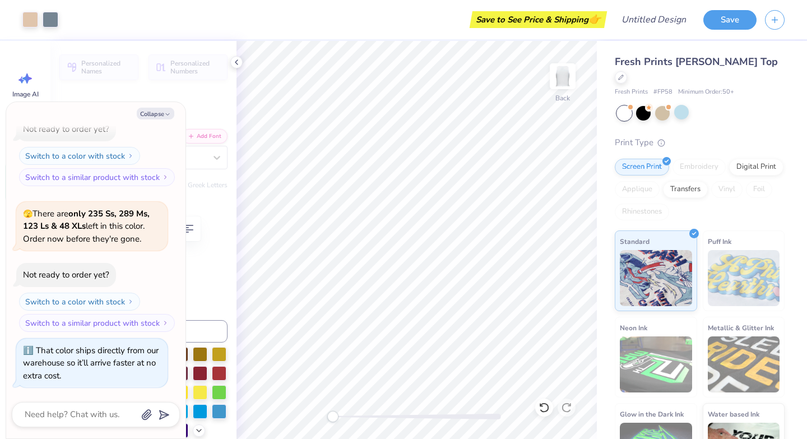
type input "1.19"
type input "1.59"
type input "2.36"
type input "-8.1"
click at [147, 116] on button "Collapse" at bounding box center [156, 114] width 38 height 12
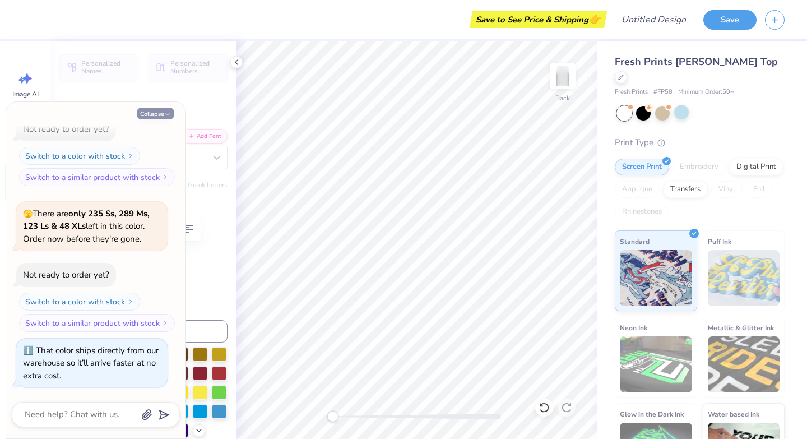
type textarea "x"
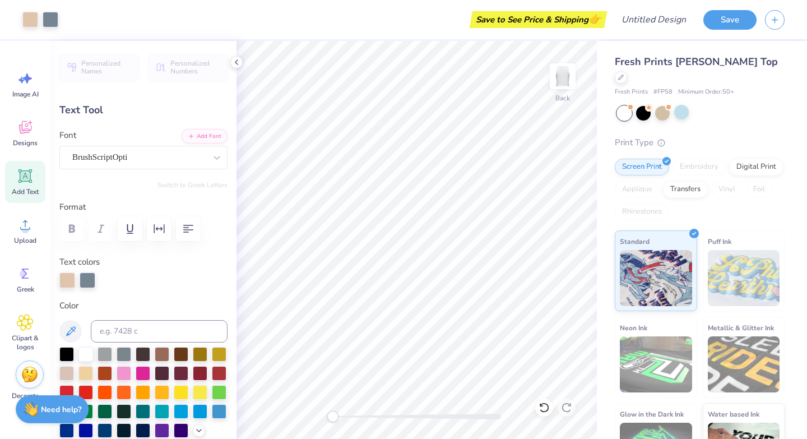
type input "0.0"
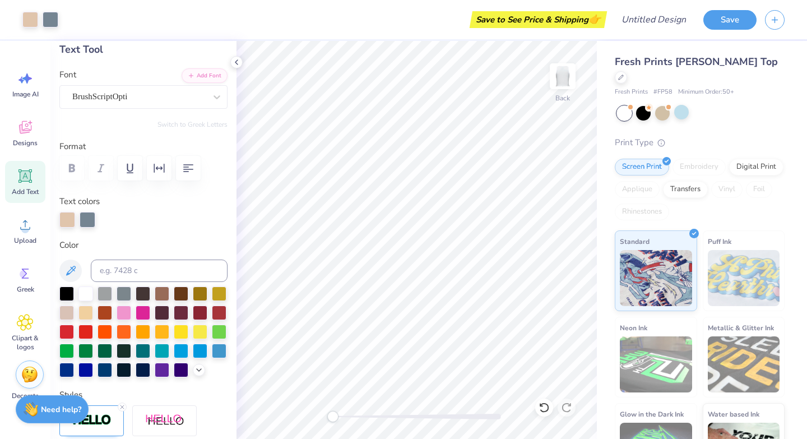
scroll to position [59, 0]
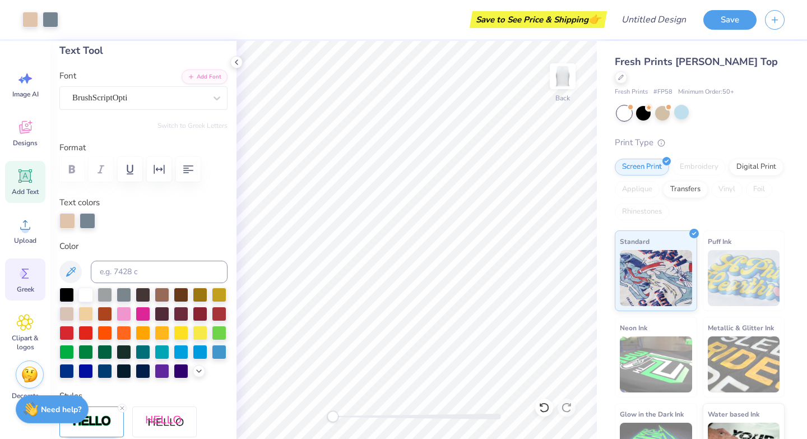
click at [18, 277] on icon at bounding box center [25, 273] width 17 height 17
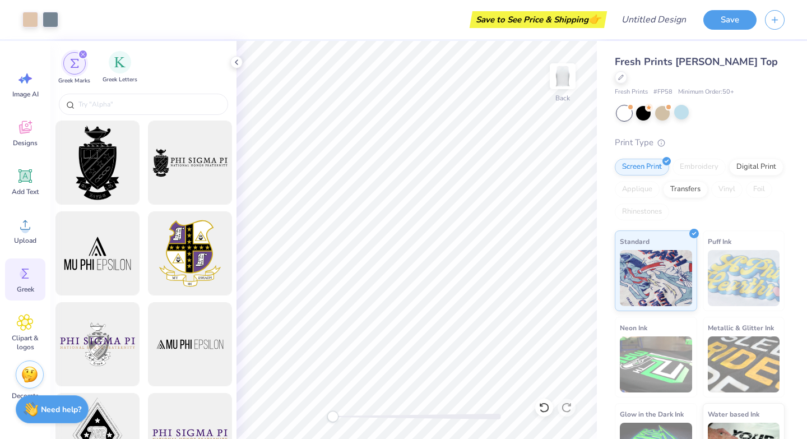
click at [116, 78] on span "Greek Letters" at bounding box center [120, 80] width 35 height 8
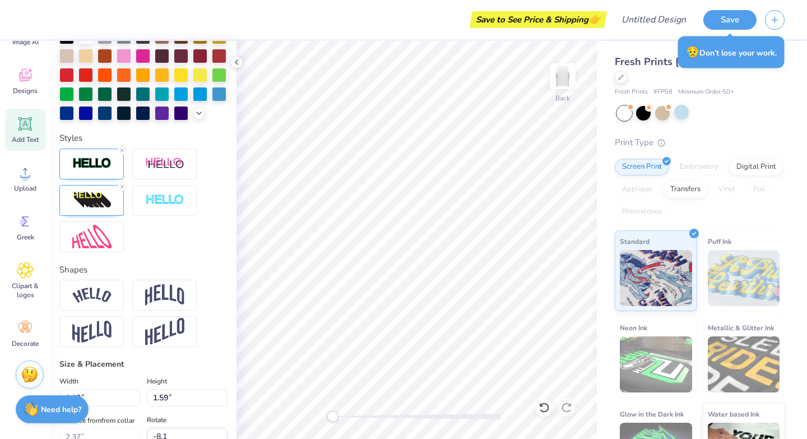
scroll to position [530, 0]
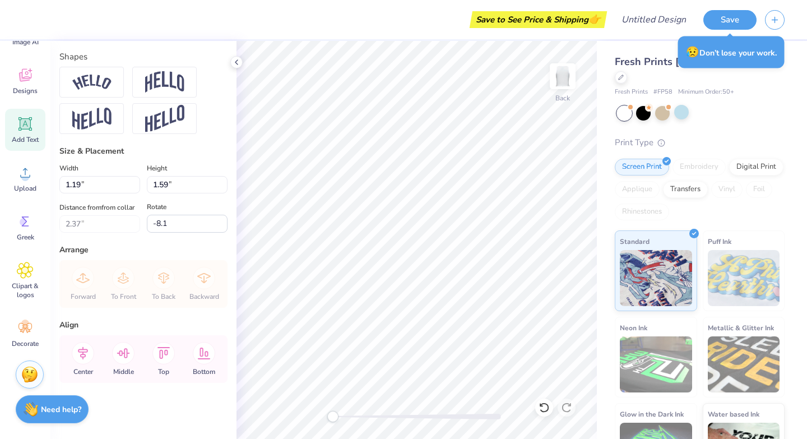
type textarea "X"
type textarea "Chi O"
click at [295, 31] on div "Save to See Price & Shipping 👉" at bounding box center [317, 19] width 573 height 39
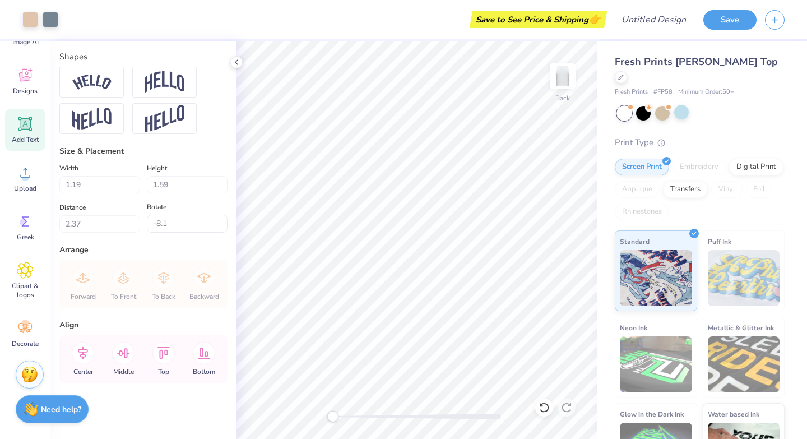
type input "0.0"
type input "3.69"
type input "1.94"
type input "2.54"
type input "-8.1"
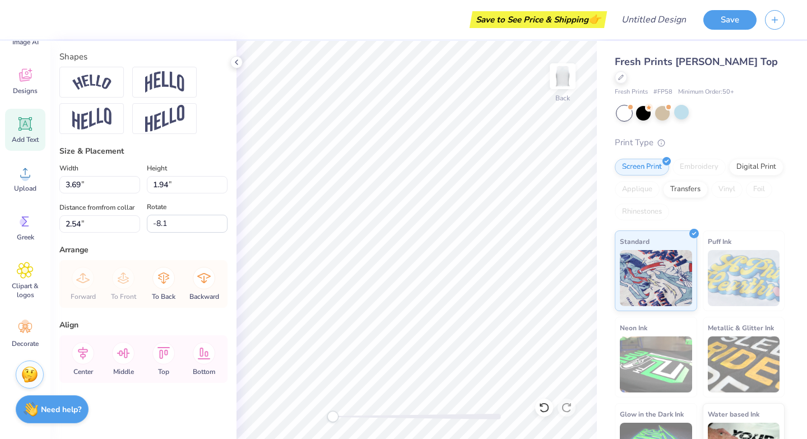
type input "2.69"
type input "0.50"
type input "5.36"
type input "0.0"
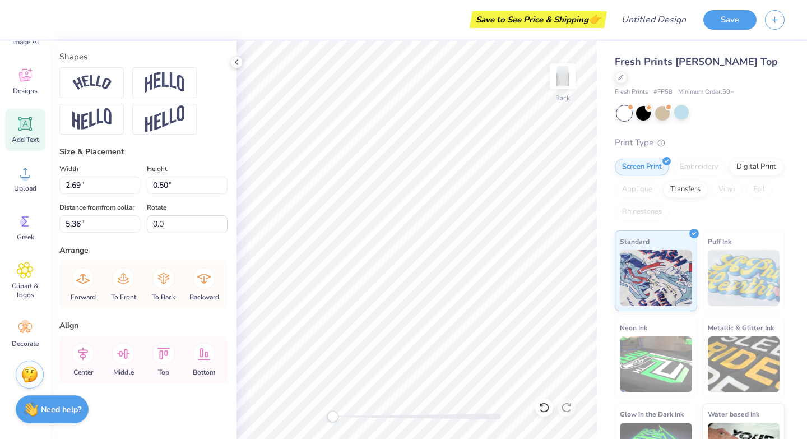
type input "1.25"
type input "5.86"
type input "0.49"
type input "7.18"
type input "2.69"
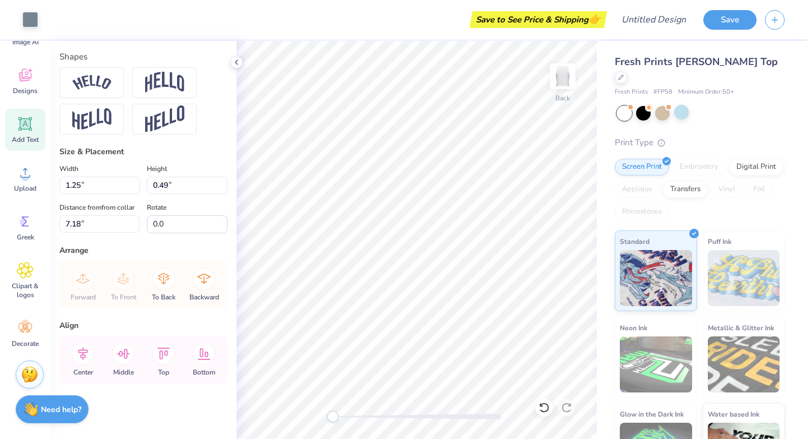
type input "0.50"
type input "3.66"
type input "2.70"
type input "0.62"
type input "3.60"
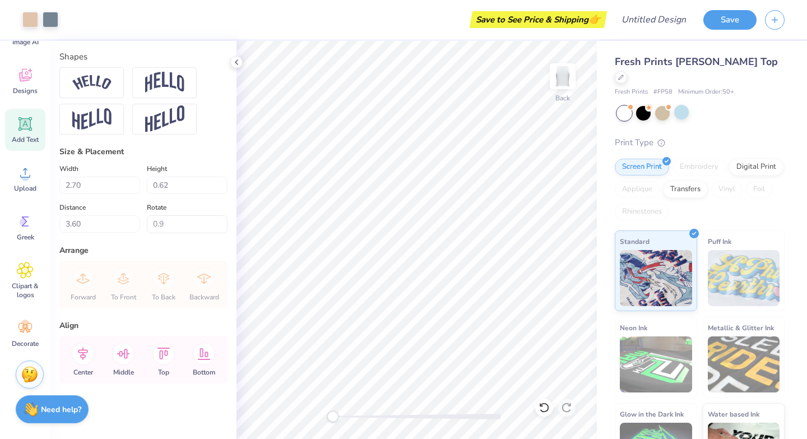
type input "0.0"
type input "2.68"
type input "0.50"
type input "3.65"
type input "0.0"
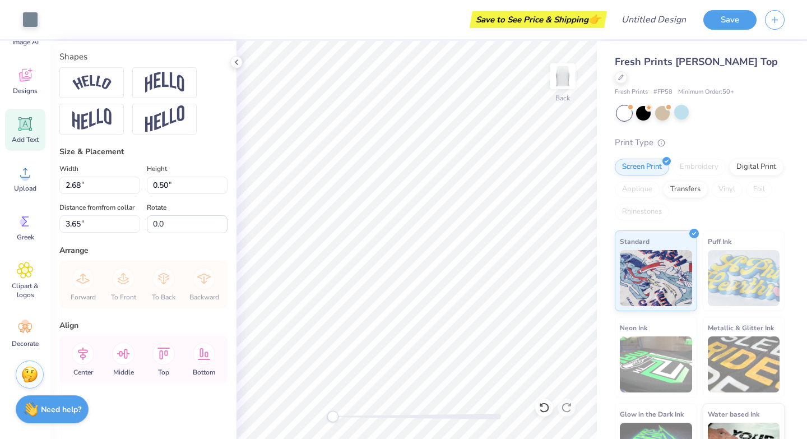
type input "1.25"
type input "3.41"
click at [334, 31] on div "Save to See Price & Shipping 👉" at bounding box center [317, 19] width 573 height 39
type input "0.49"
type input "3.92"
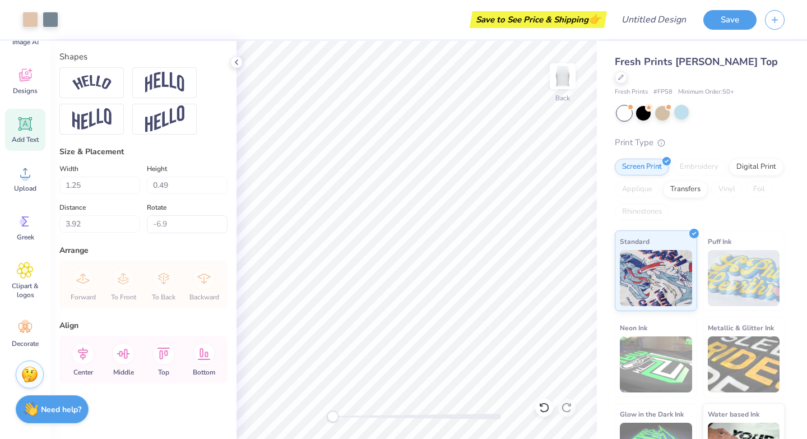
type input "0.0"
type input "1.26"
type input "0.55"
type input "3.36"
click at [600, 193] on div "Fresh Prints Sasha Crop Top Fresh Prints # FP58 Minimum Order: 50 + Print Type …" at bounding box center [702, 262] width 210 height 443
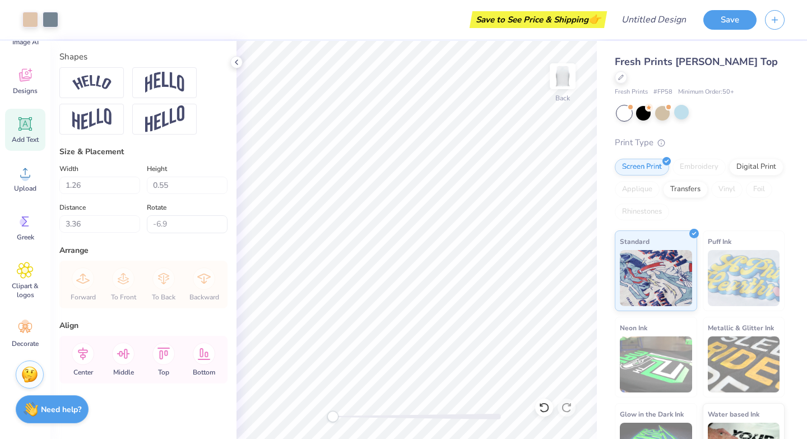
type input "0.0"
